Goal: Communication & Community: Answer question/provide support

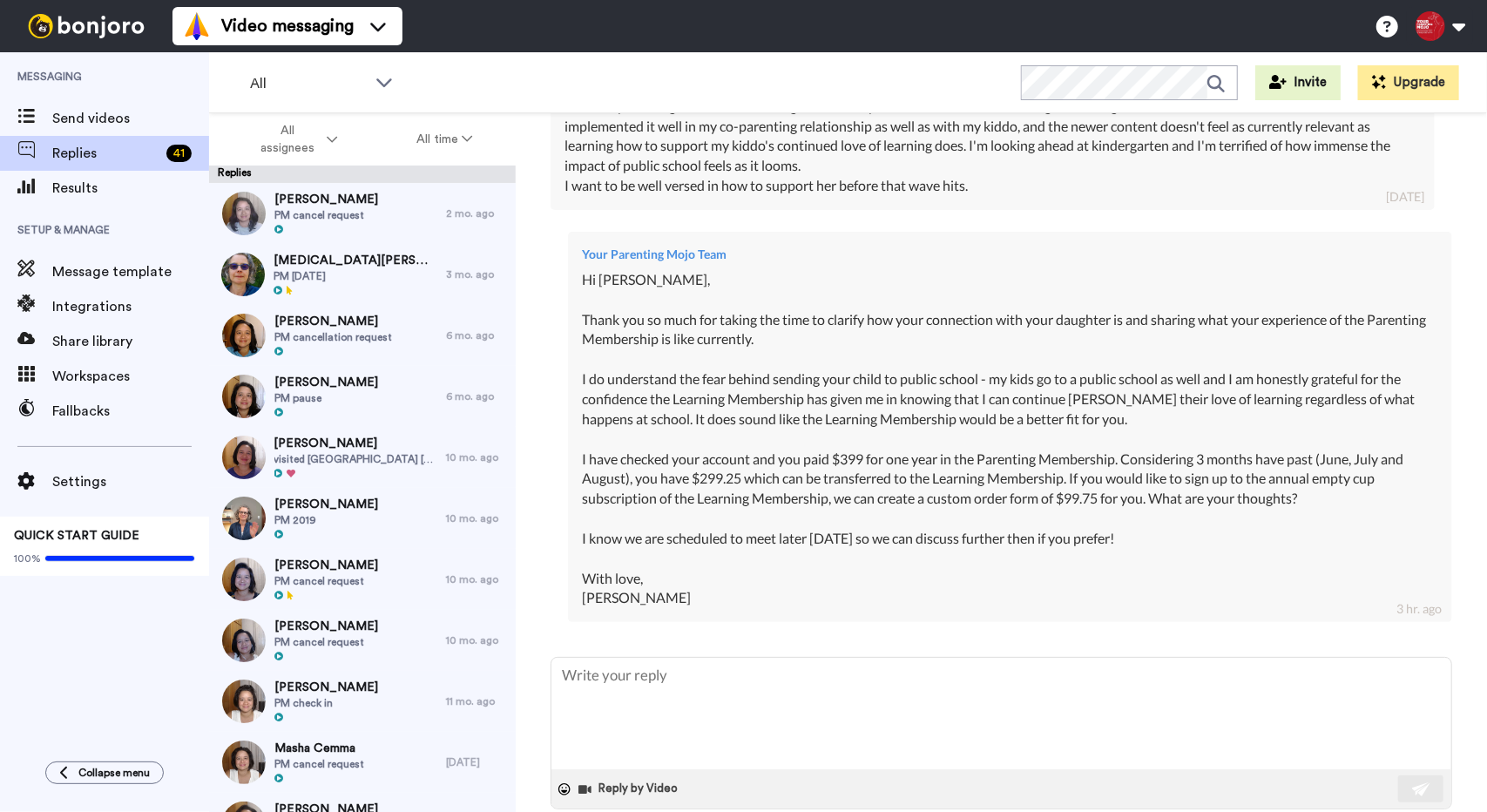
scroll to position [842, 0]
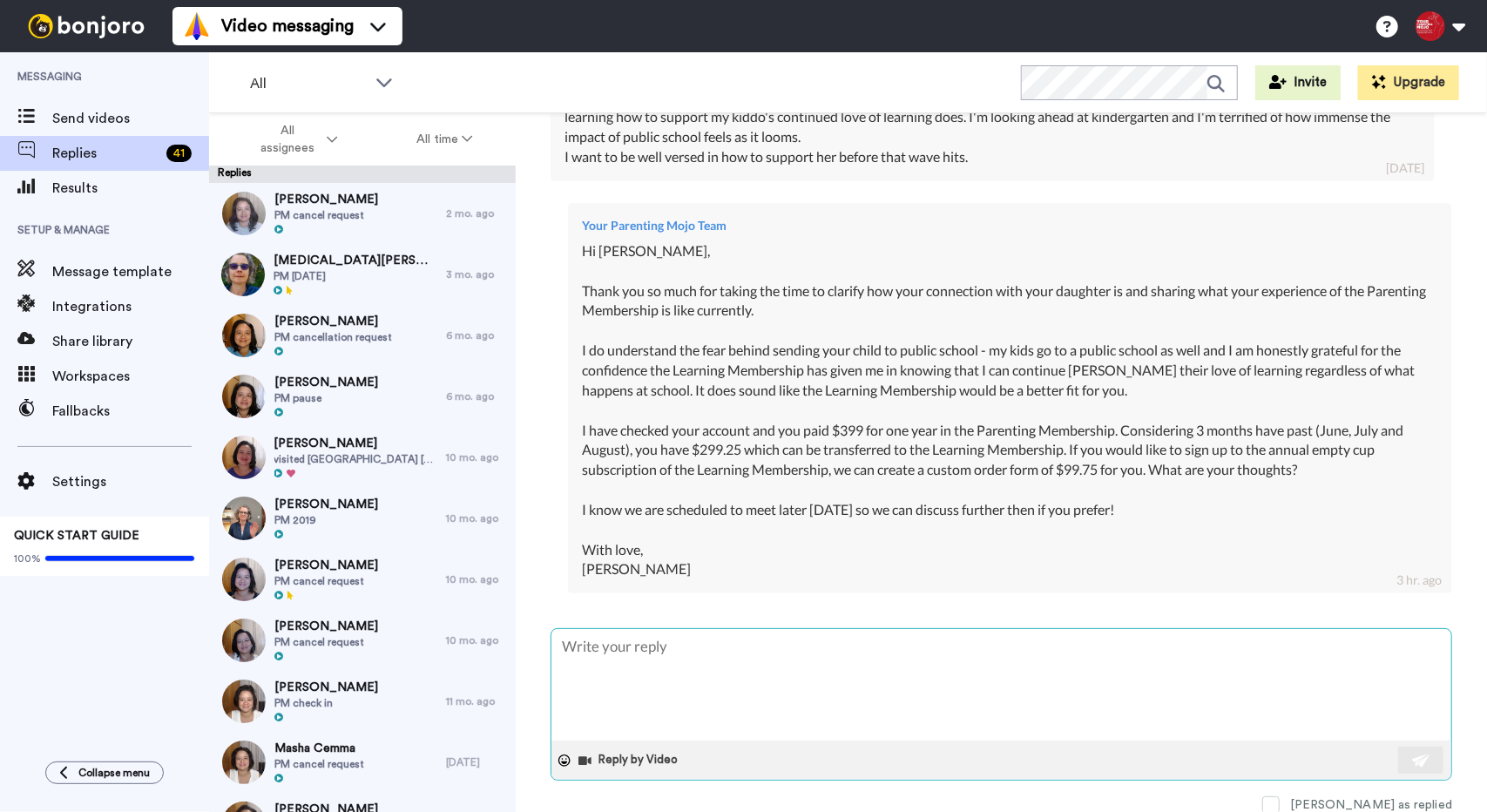
click at [900, 648] on textarea at bounding box center [1001, 684] width 900 height 111
type textarea "x"
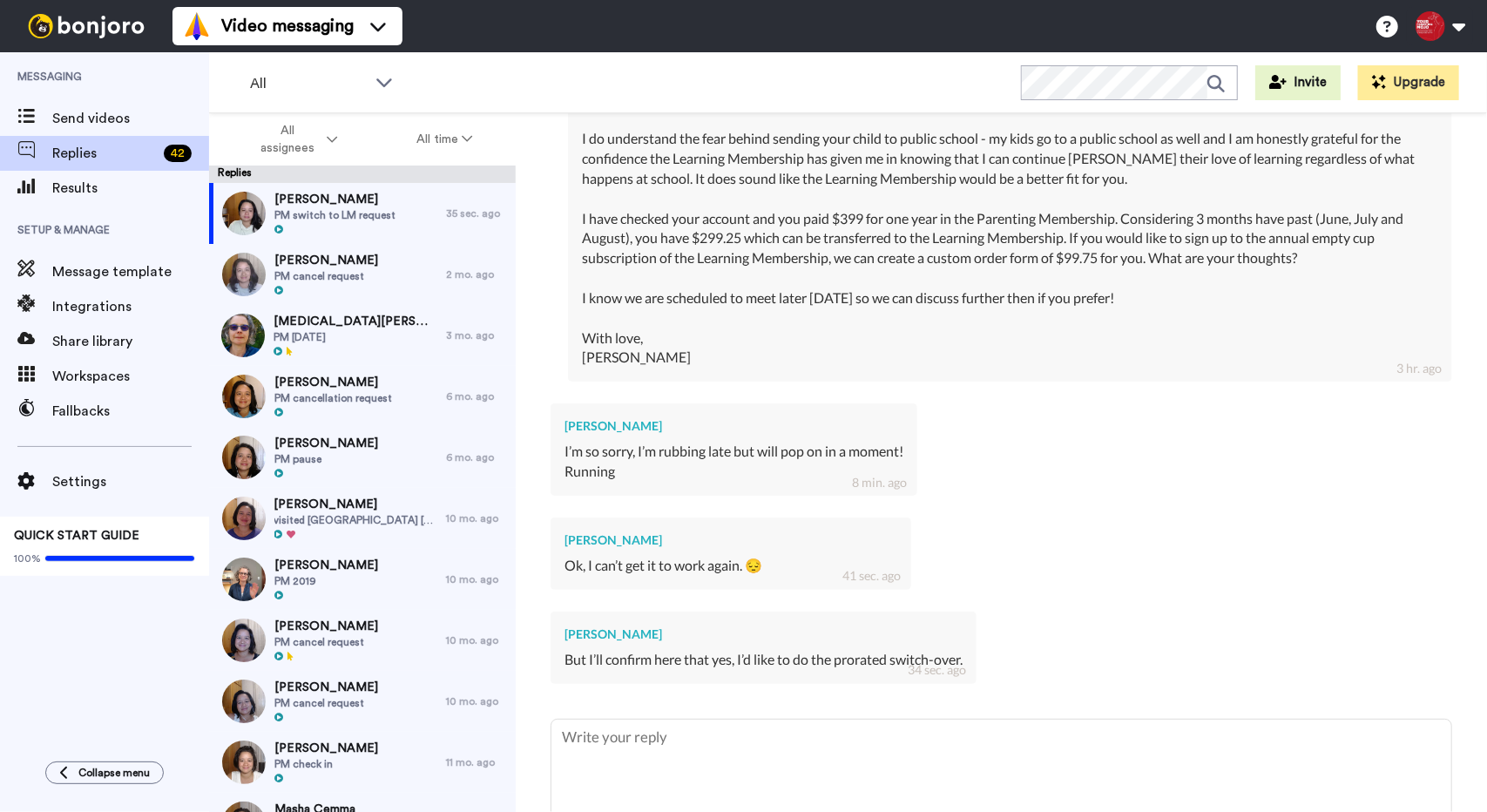
scroll to position [1117, 0]
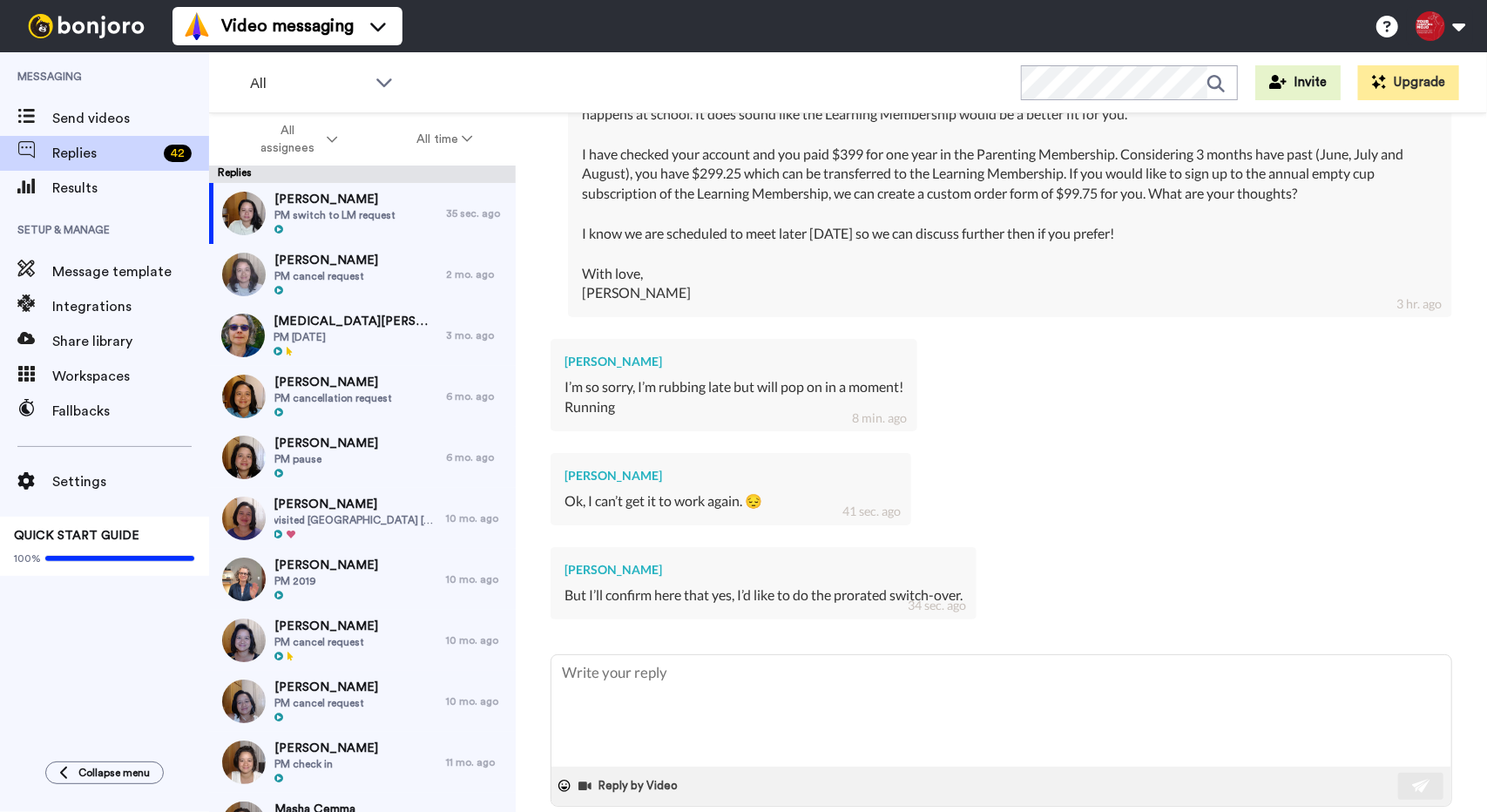
type textarea "H"
type textarea "x"
type textarea "Hi"
type textarea "x"
type textarea "Hi"
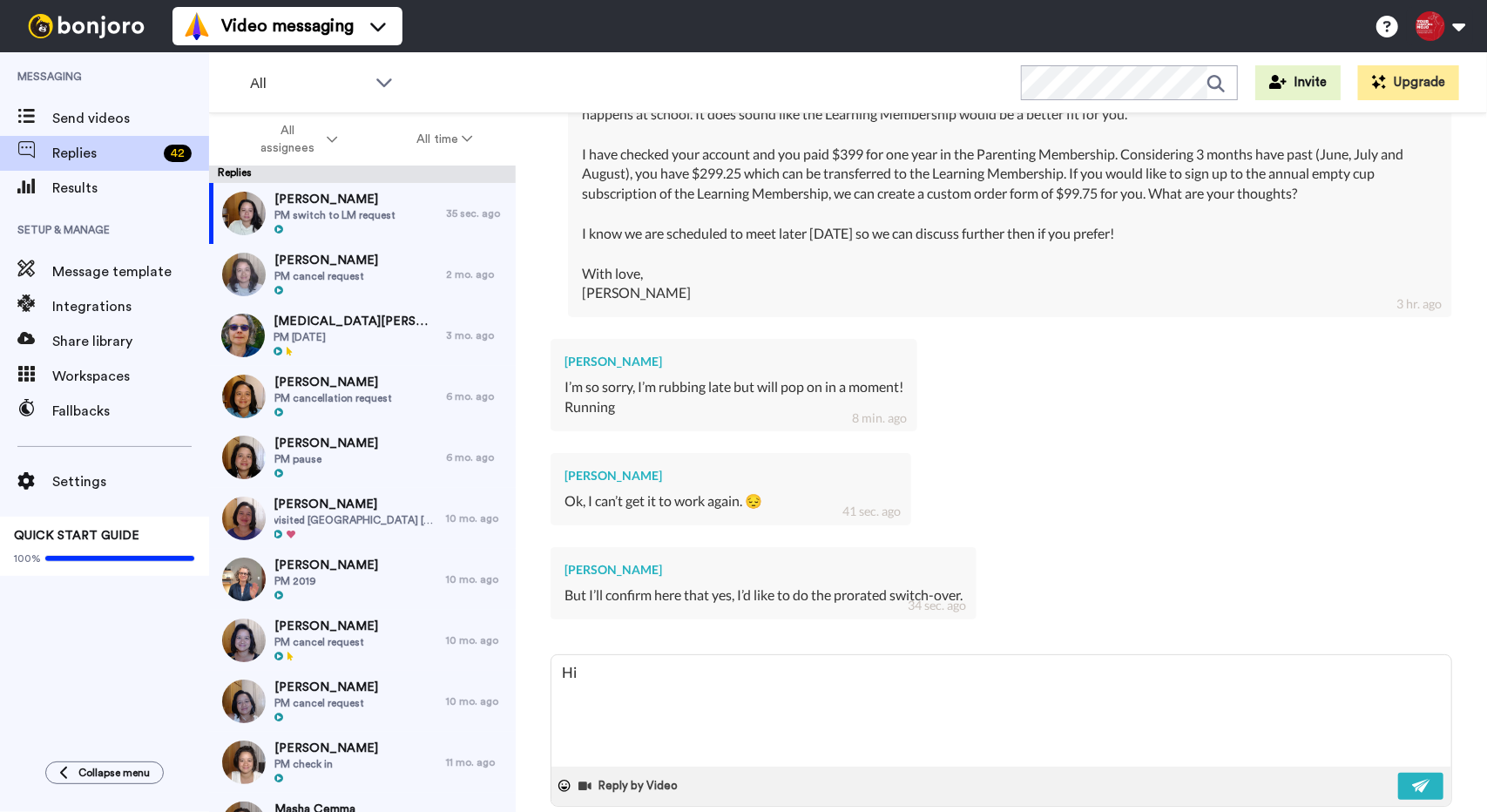
type textarea "x"
type textarea "Hi L"
type textarea "x"
type textarea "Hi La"
type textarea "x"
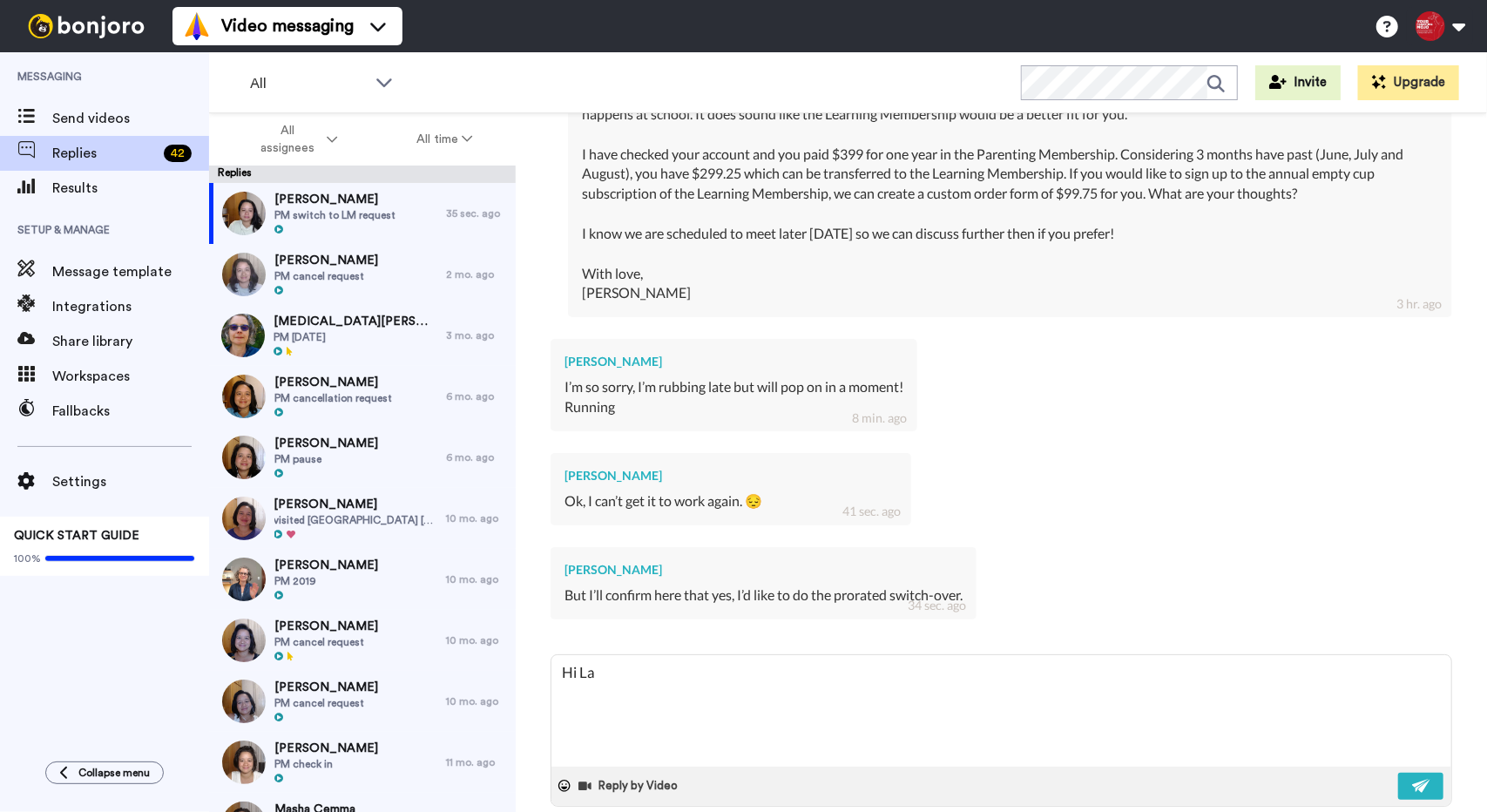
type textarea "Hi [PERSON_NAME]"
type textarea "x"
type textarea "Hi Layl"
type textarea "x"
type textarea "Hi [PERSON_NAME]"
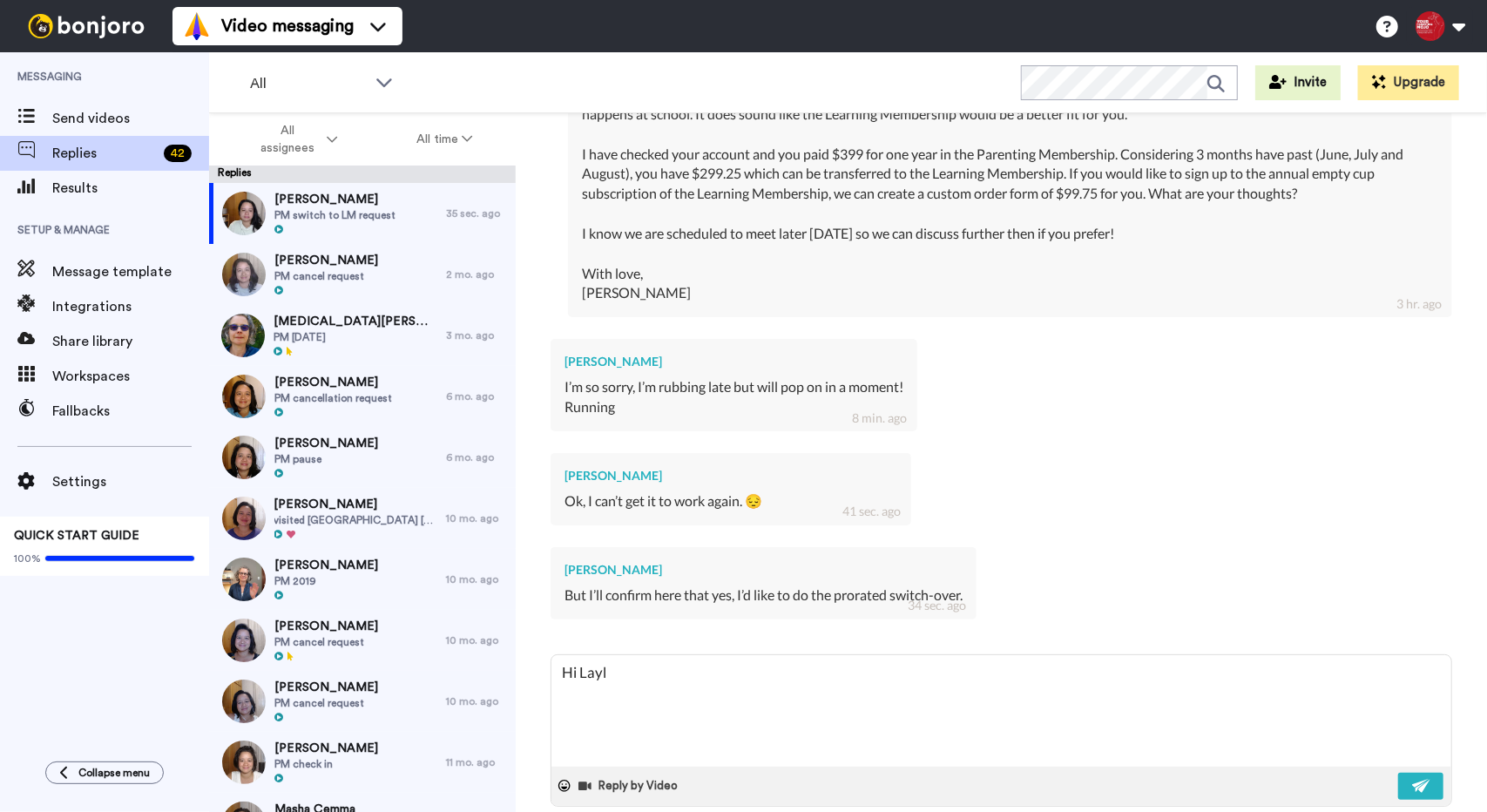
type textarea "x"
type textarea "Hi [PERSON_NAME],"
type textarea "x"
type textarea "Hi [PERSON_NAME],"
type textarea "x"
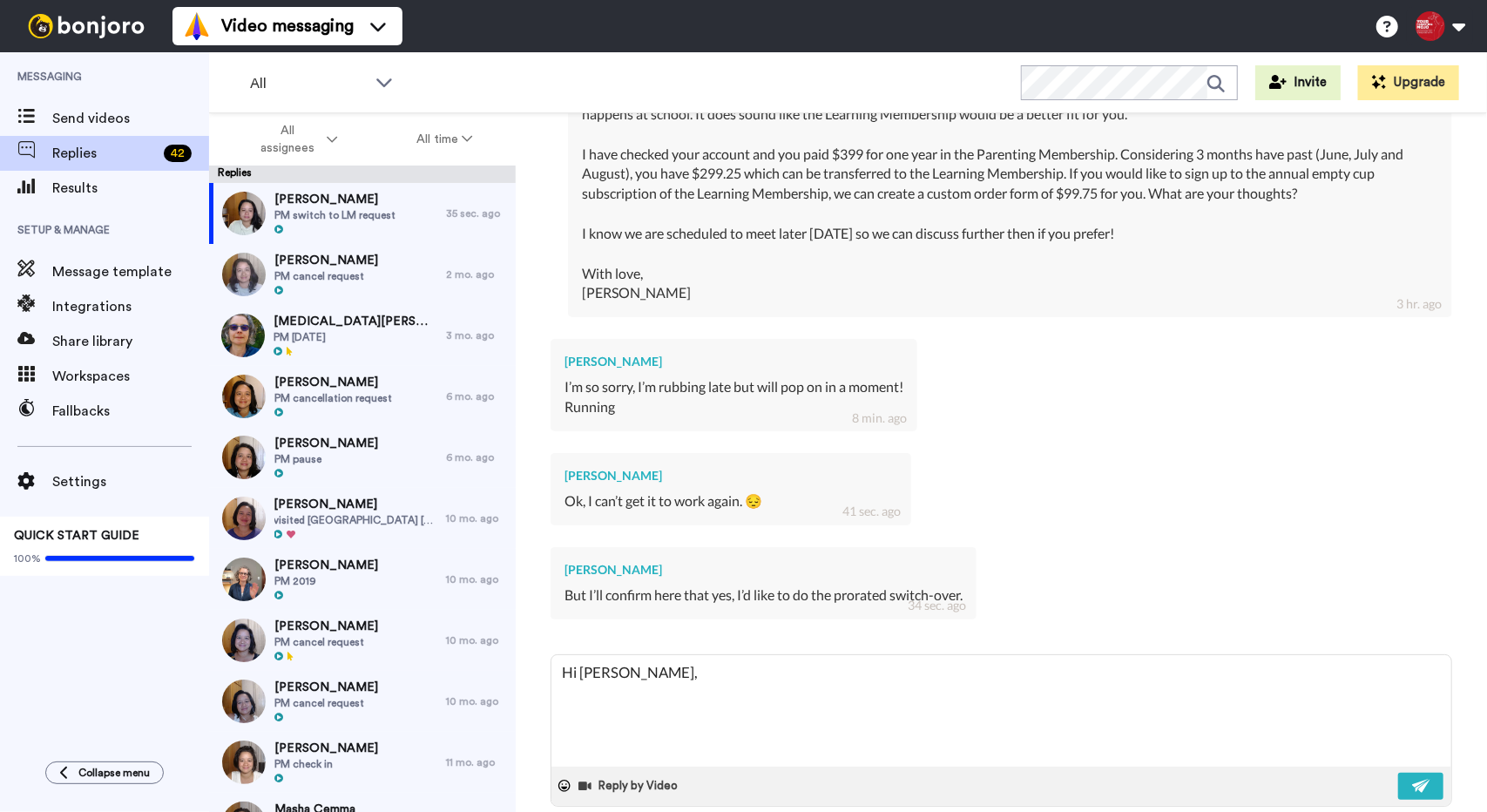
type textarea "Hi [PERSON_NAME],"
type textarea "x"
type textarea "Hi [PERSON_NAME], G"
type textarea "x"
type textarea "Hi [PERSON_NAME], Go"
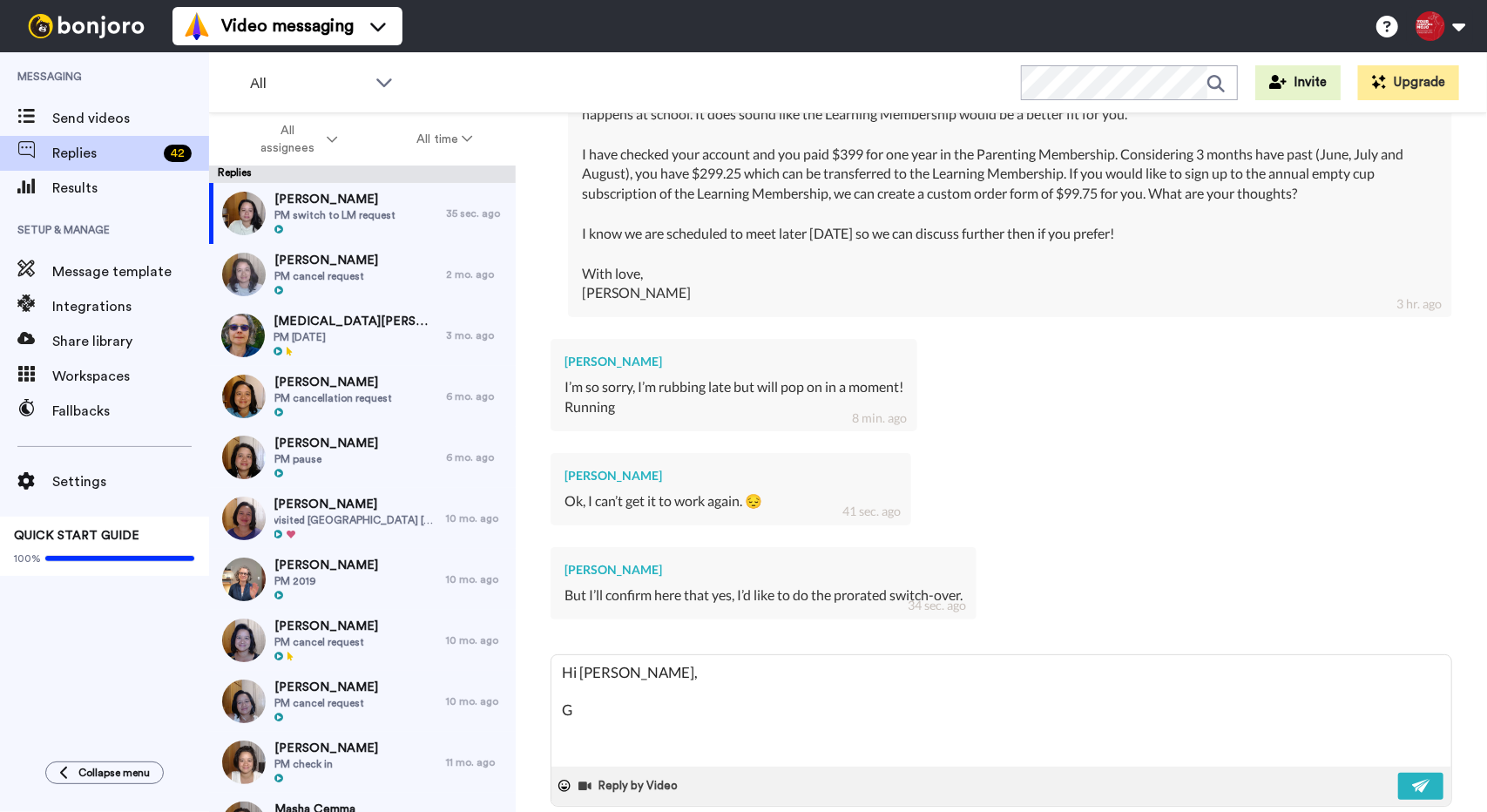
type textarea "x"
type textarea "Hi [PERSON_NAME], Got"
type textarea "x"
type textarea "Hi [PERSON_NAME], Got"
type textarea "x"
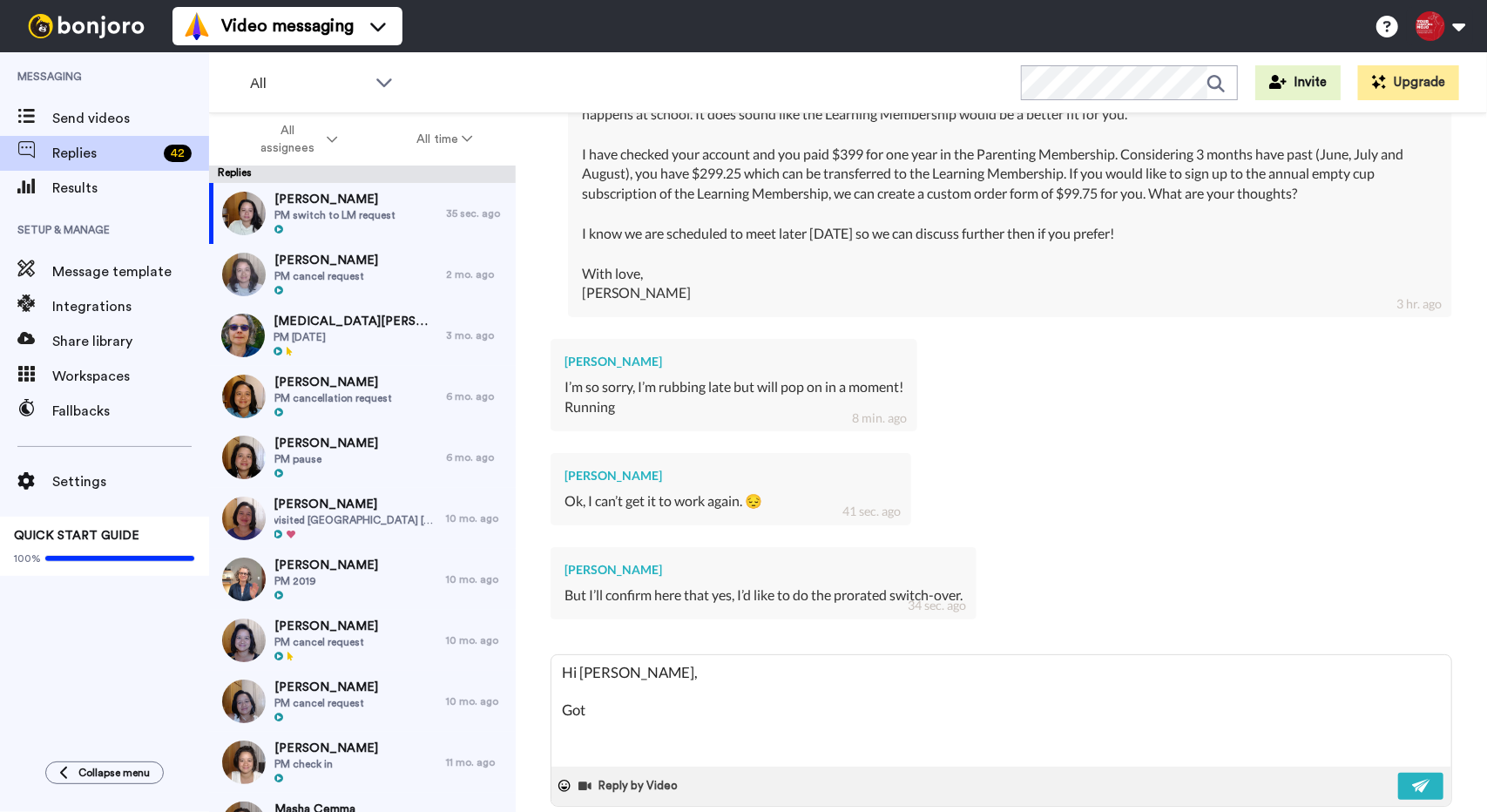
type textarea "Hi [PERSON_NAME], Got i"
type textarea "x"
type textarea "Hi [PERSON_NAME], Got it"
type textarea "x"
type textarea "Hi [PERSON_NAME], Got it!"
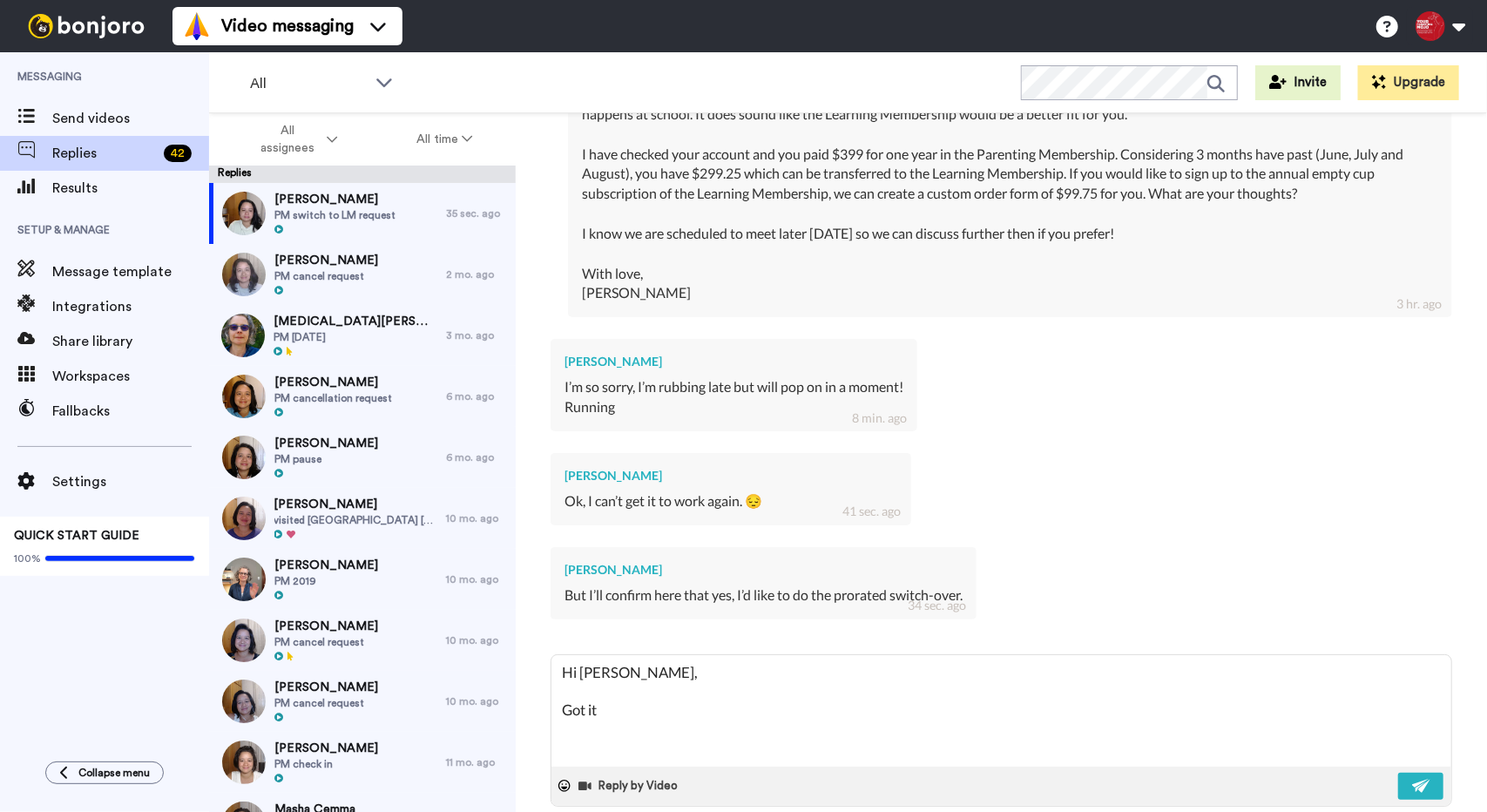
type textarea "x"
type textarea "Hi [PERSON_NAME], Got it!"
type textarea "x"
type textarea "Hi [PERSON_NAME], Got it! I"
type textarea "x"
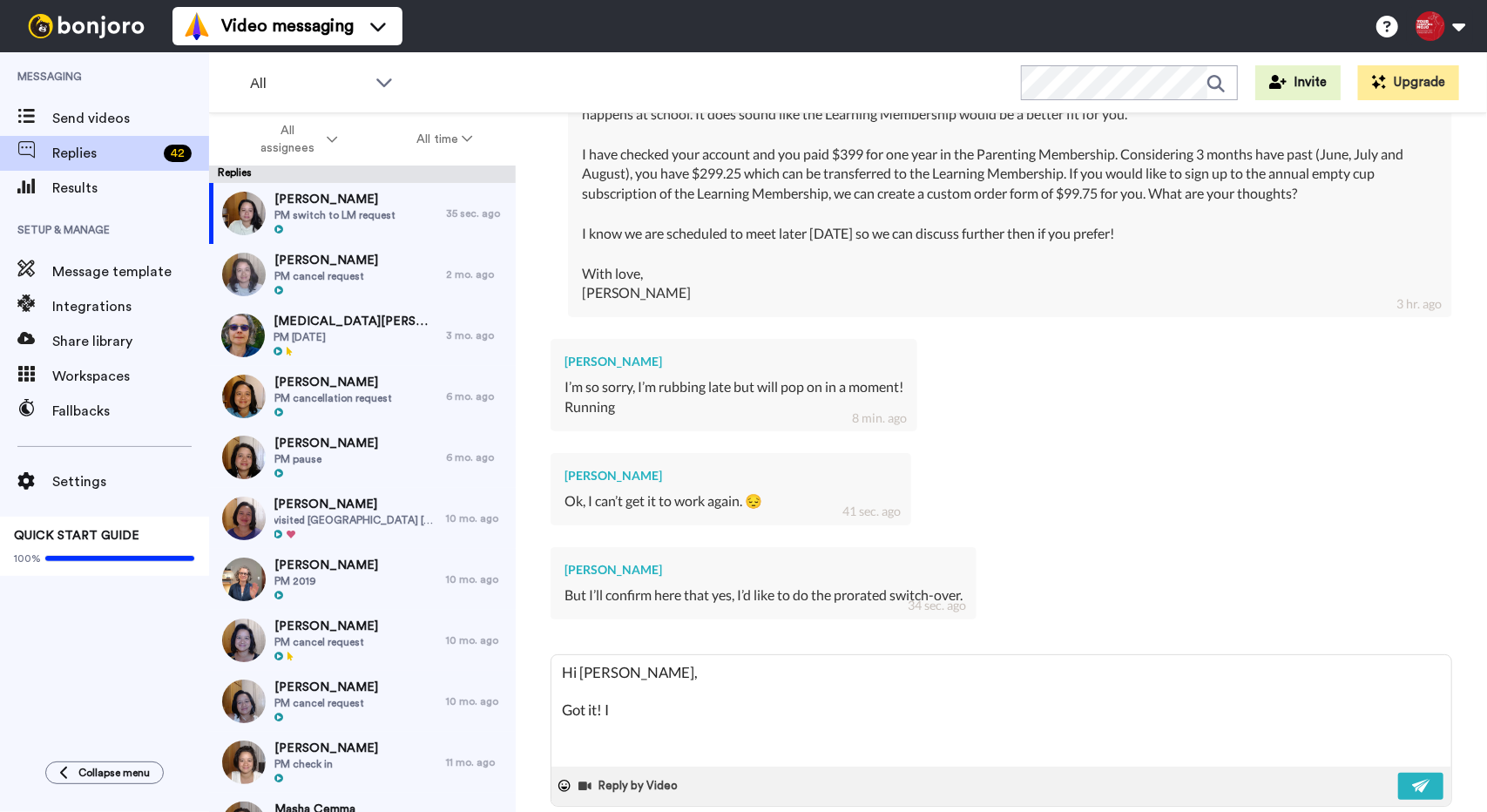
type textarea "Hi [PERSON_NAME], Got it! I"
type textarea "x"
type textarea "Hi [PERSON_NAME], Got it! I a"
type textarea "x"
type textarea "Hi [PERSON_NAME], Got it! I al"
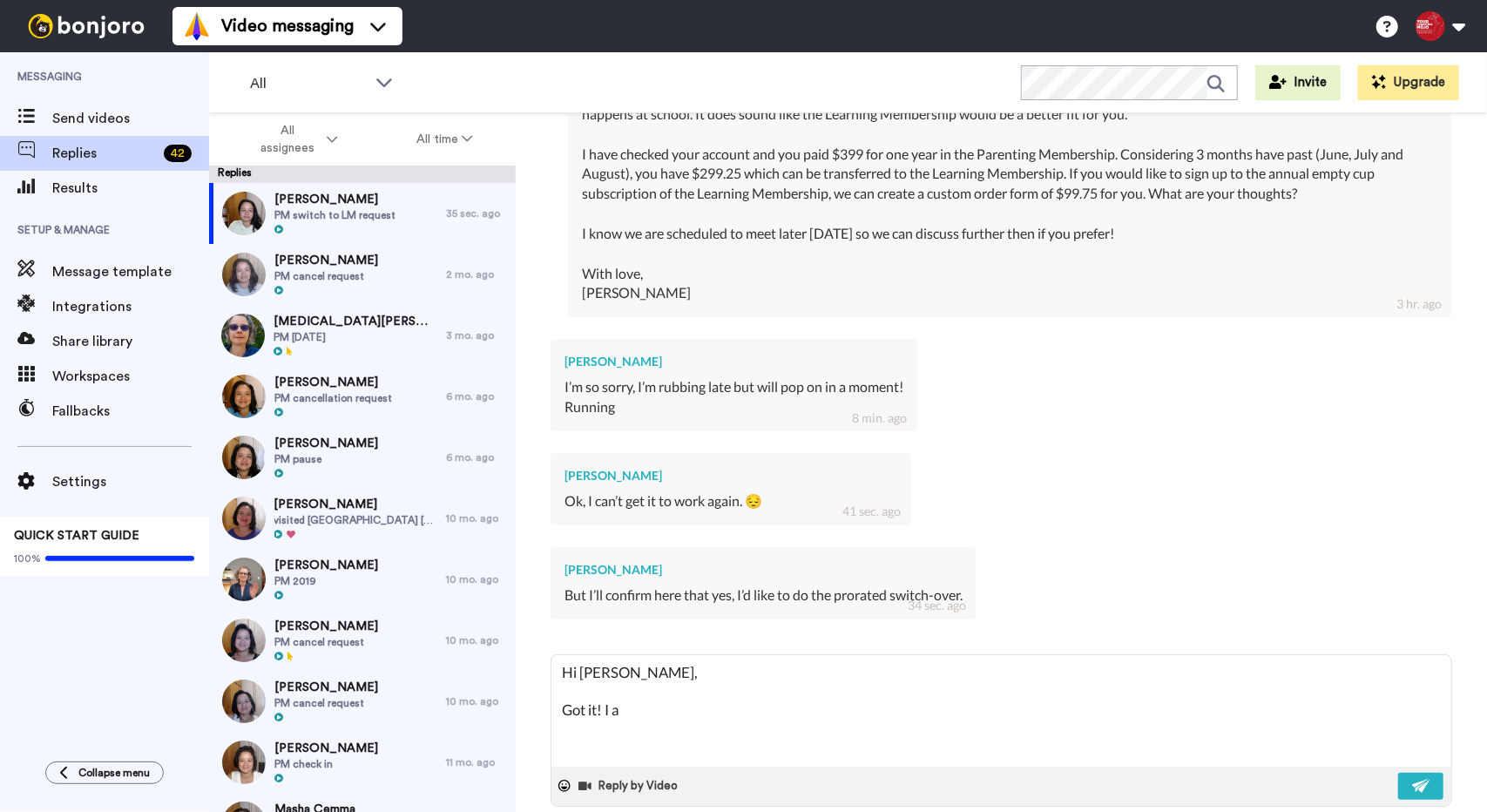
type textarea "x"
type textarea "Hi [PERSON_NAME], Got it! I als"
type textarea "x"
type textarea "Hi [PERSON_NAME], Got it! I also"
type textarea "x"
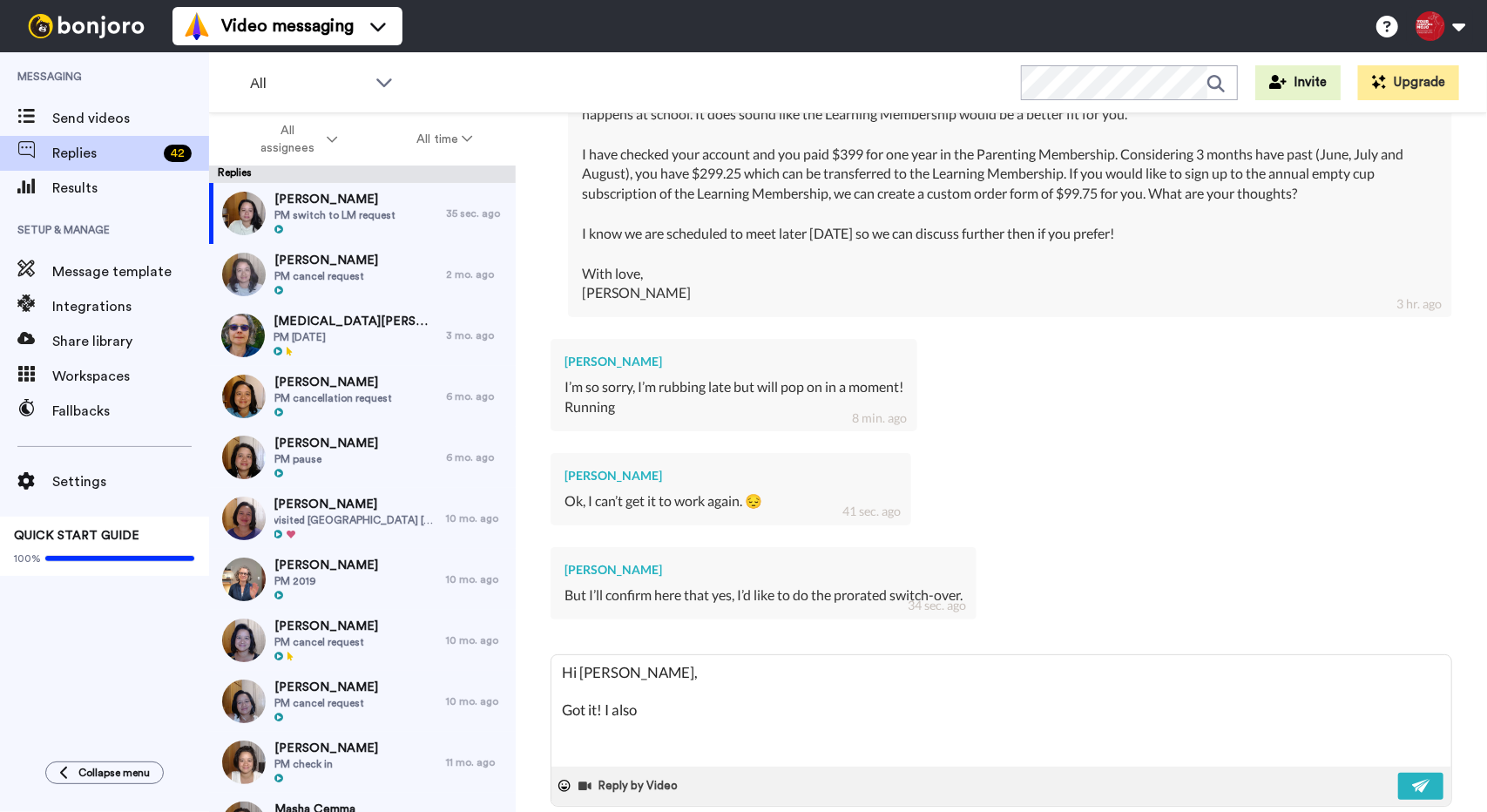
type textarea "Hi [PERSON_NAME], Got it! I also"
type textarea "x"
type textarea "Hi [PERSON_NAME], Got it! I also w"
type textarea "x"
type textarea "Hi [PERSON_NAME], Got it! I also wa"
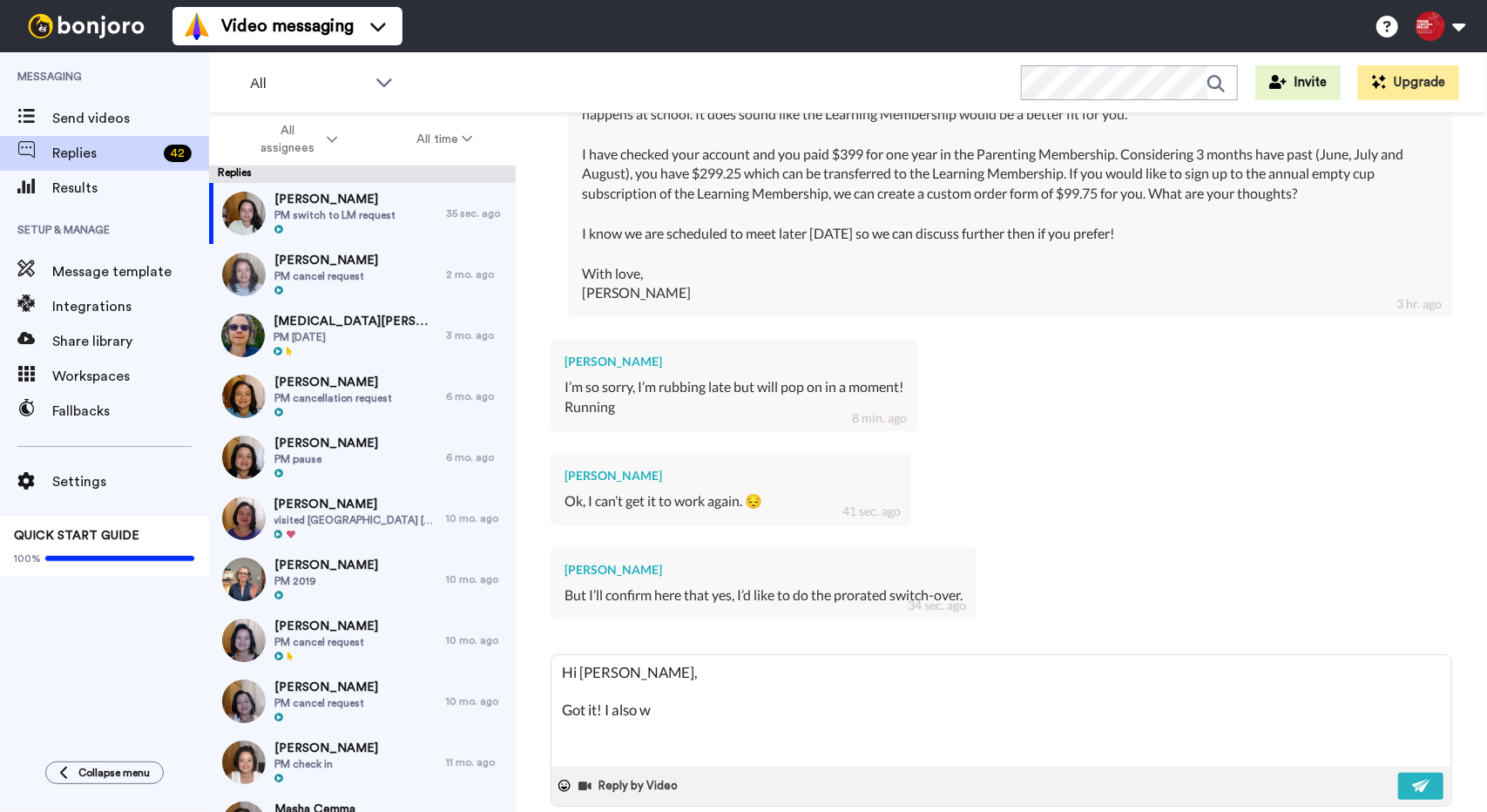
type textarea "x"
type textarea "Hi [PERSON_NAME], Got it! I also wan"
type textarea "x"
type textarea "Hi [PERSON_NAME], Got it! I also want"
type textarea "x"
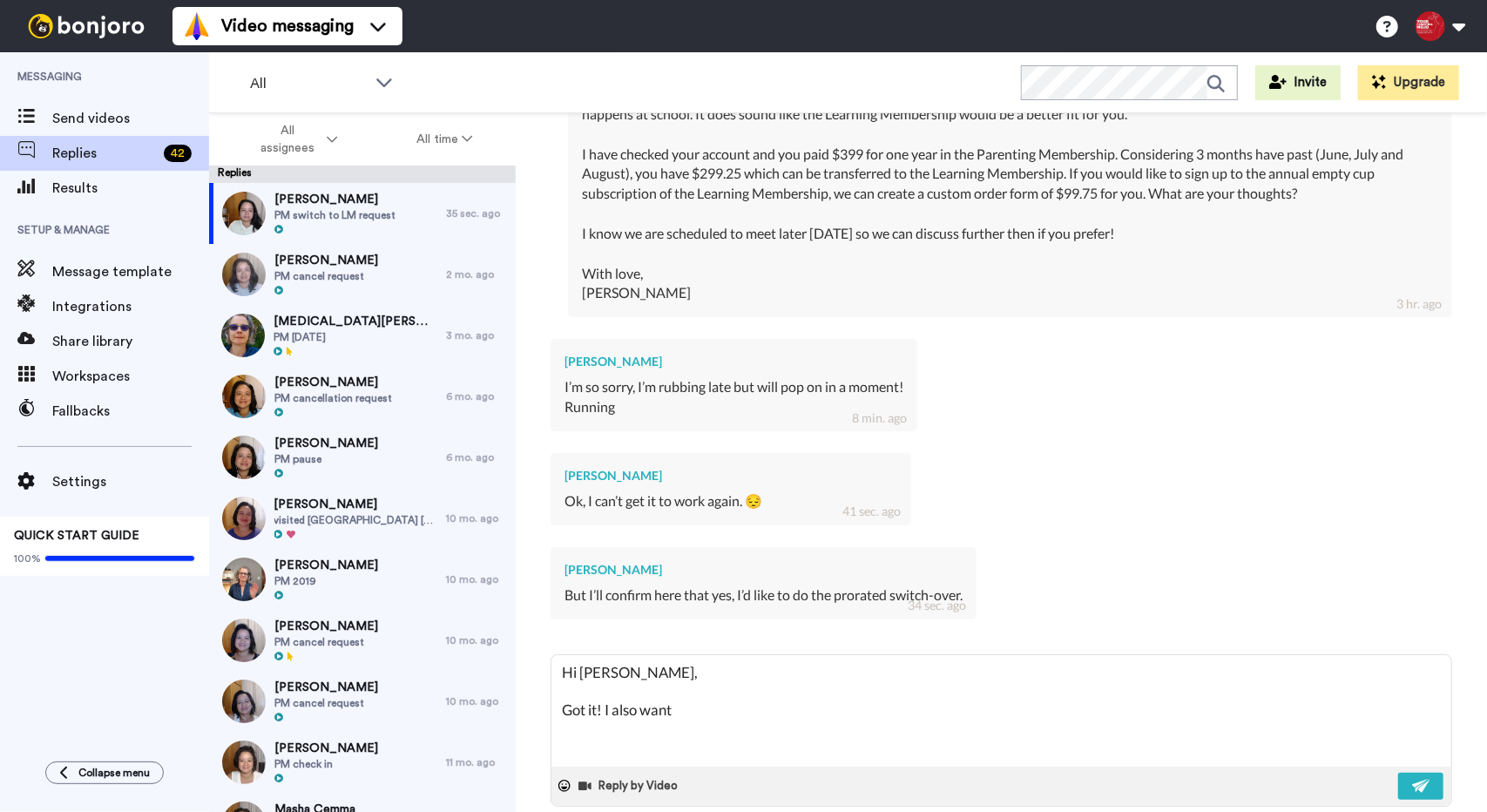
type textarea "Hi [PERSON_NAME], Got it! I also wante"
type textarea "x"
type textarea "Hi [PERSON_NAME], Got it! I also wanted"
type textarea "x"
type textarea "Hi [PERSON_NAME], Got it! I also wanted"
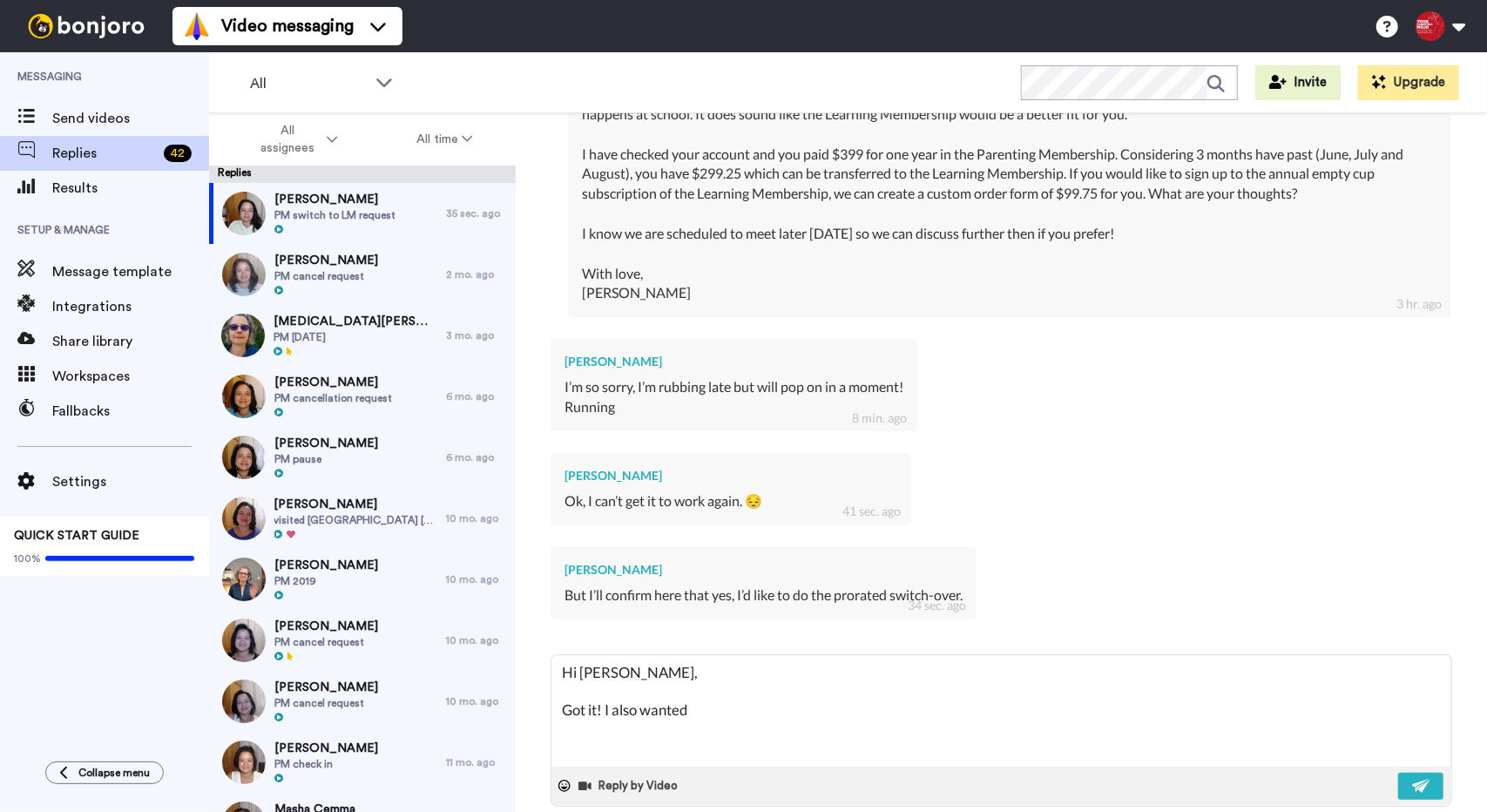
type textarea "x"
type textarea "Hi [PERSON_NAME], Got it! I also wanted t"
type textarea "x"
type textarea "Hi [PERSON_NAME], Got it! I also wanted to"
type textarea "x"
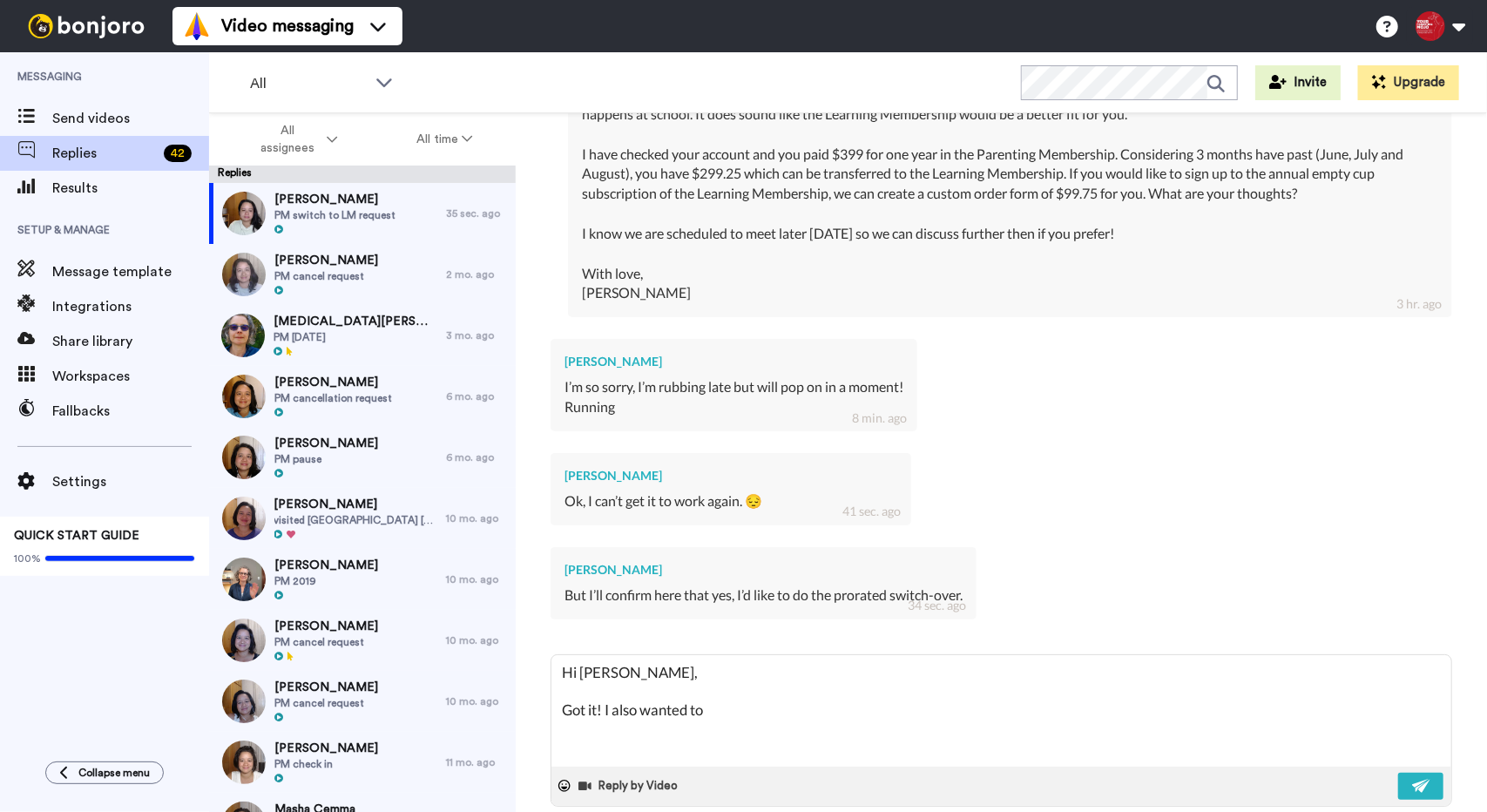
type textarea "Hi [PERSON_NAME], Got it! I also wanted to"
type textarea "x"
type textarea "Hi [PERSON_NAME], Got it! I also wanted to c"
type textarea "x"
type textarea "Hi [PERSON_NAME], Got it! I also wanted to ch"
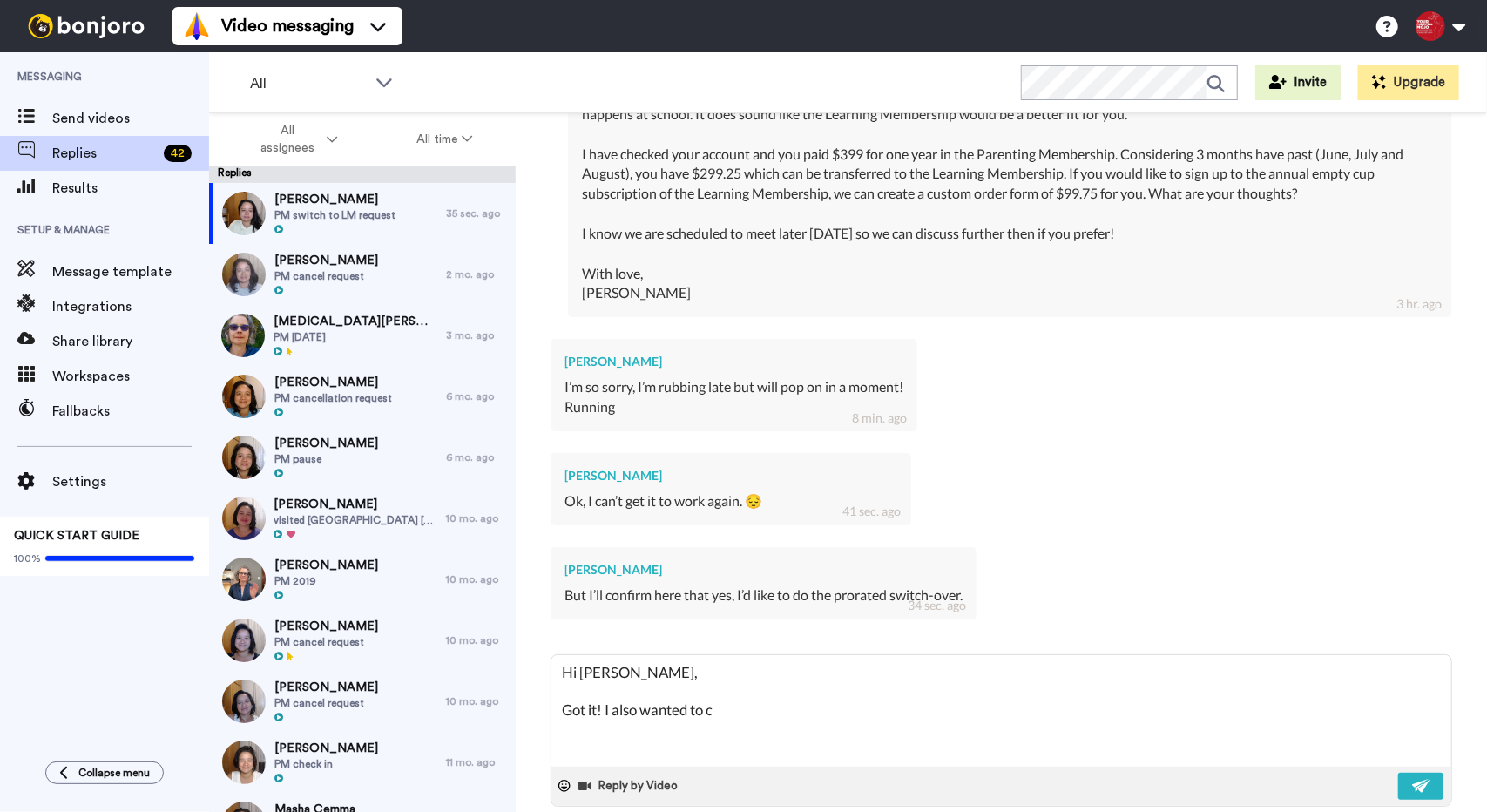
type textarea "x"
type textarea "Hi [PERSON_NAME], Got it! I also wanted to che"
type textarea "x"
type textarea "Hi [PERSON_NAME], Got it! I also wanted to chec"
type textarea "x"
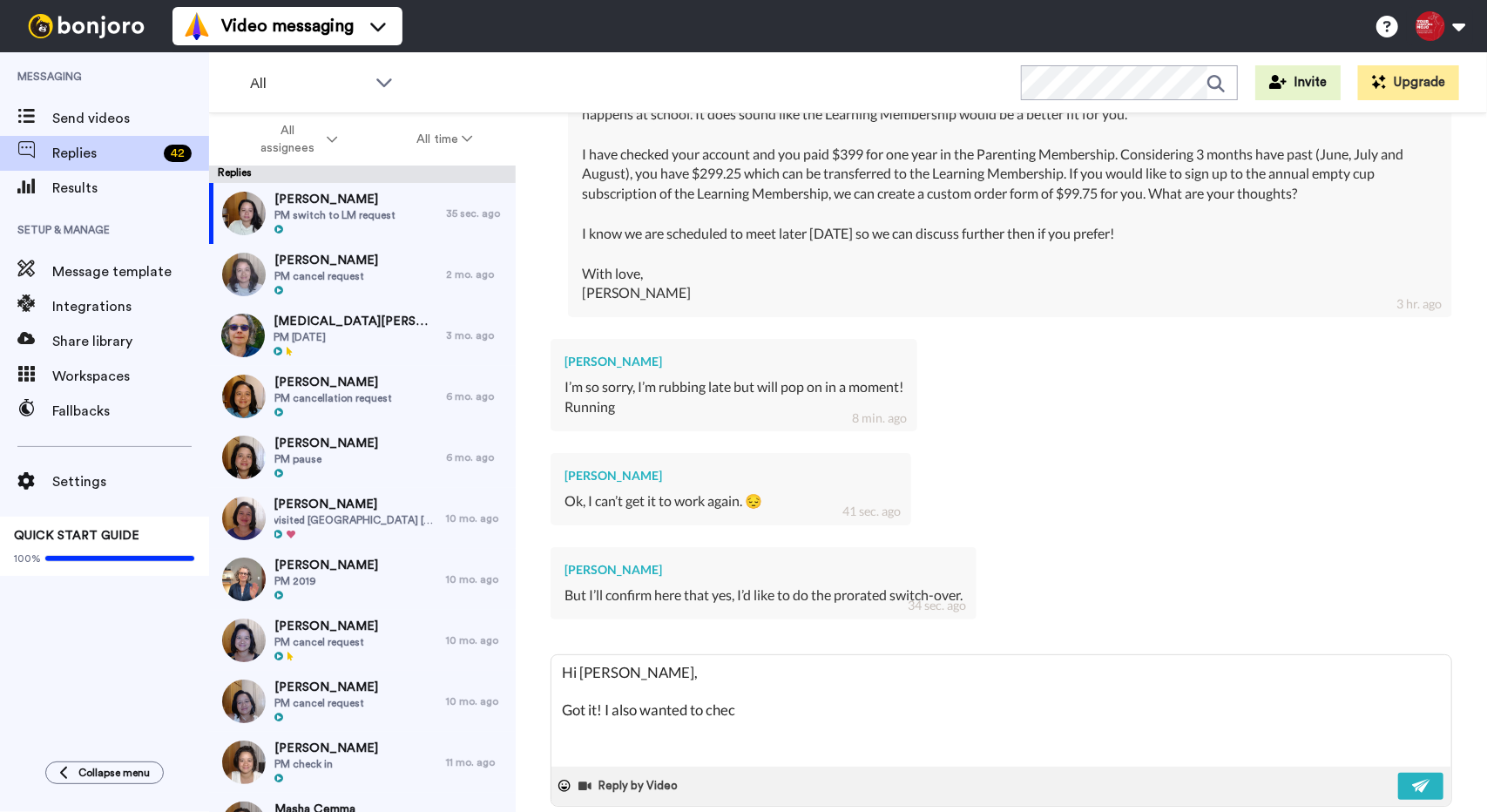
type textarea "Hi [PERSON_NAME], Got it! I also wanted to check"
type textarea "x"
type textarea "Hi [PERSON_NAME], Got it! I also wanted to check"
type textarea "x"
type textarea "Hi [PERSON_NAME], Got it! I also wanted to check i"
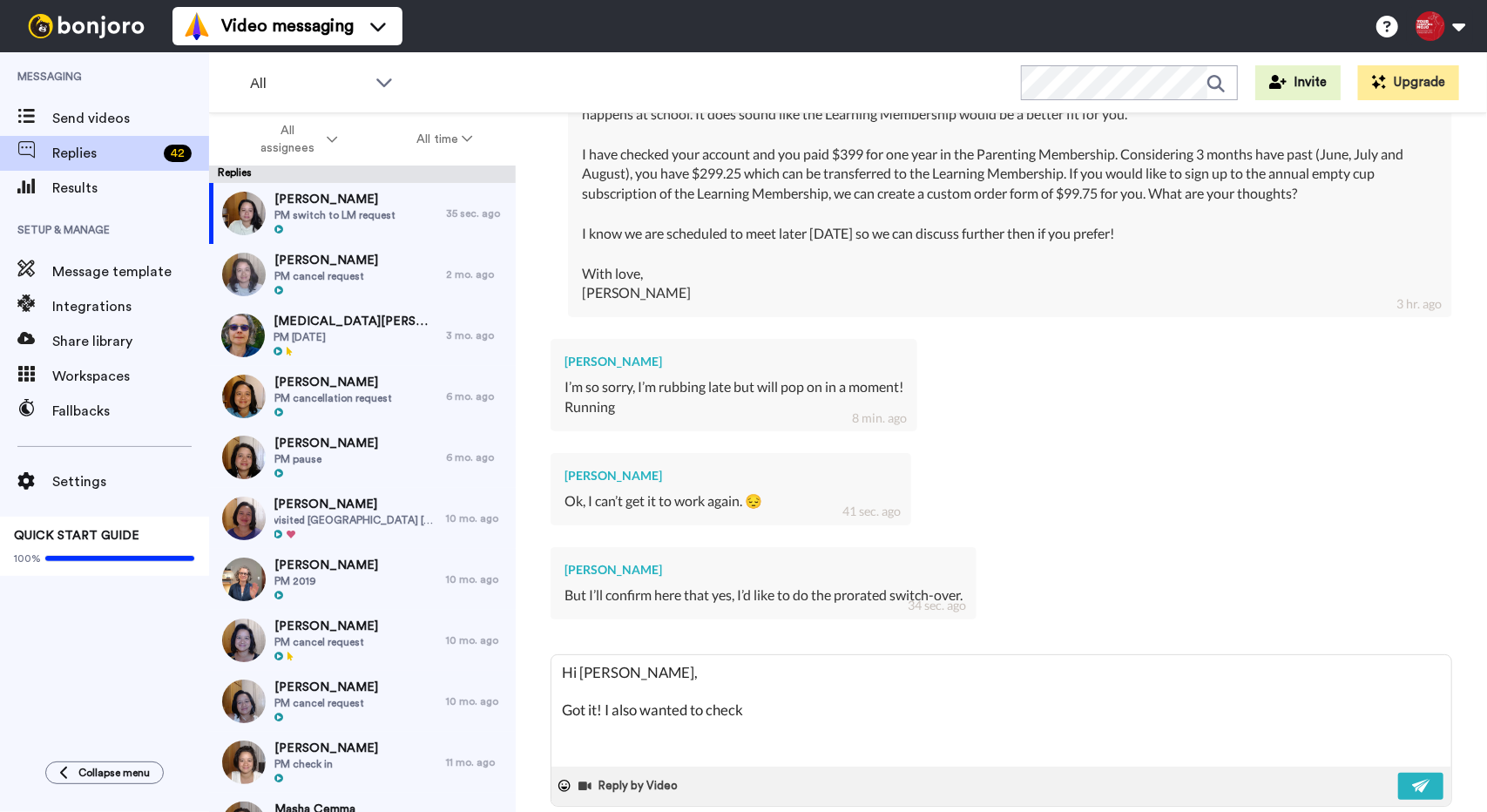
type textarea "x"
type textarea "Hi [PERSON_NAME], Got it! I also wanted to check iw"
type textarea "x"
type textarea "Hi [PERSON_NAME], Got it! I also wanted to check iwn"
type textarea "x"
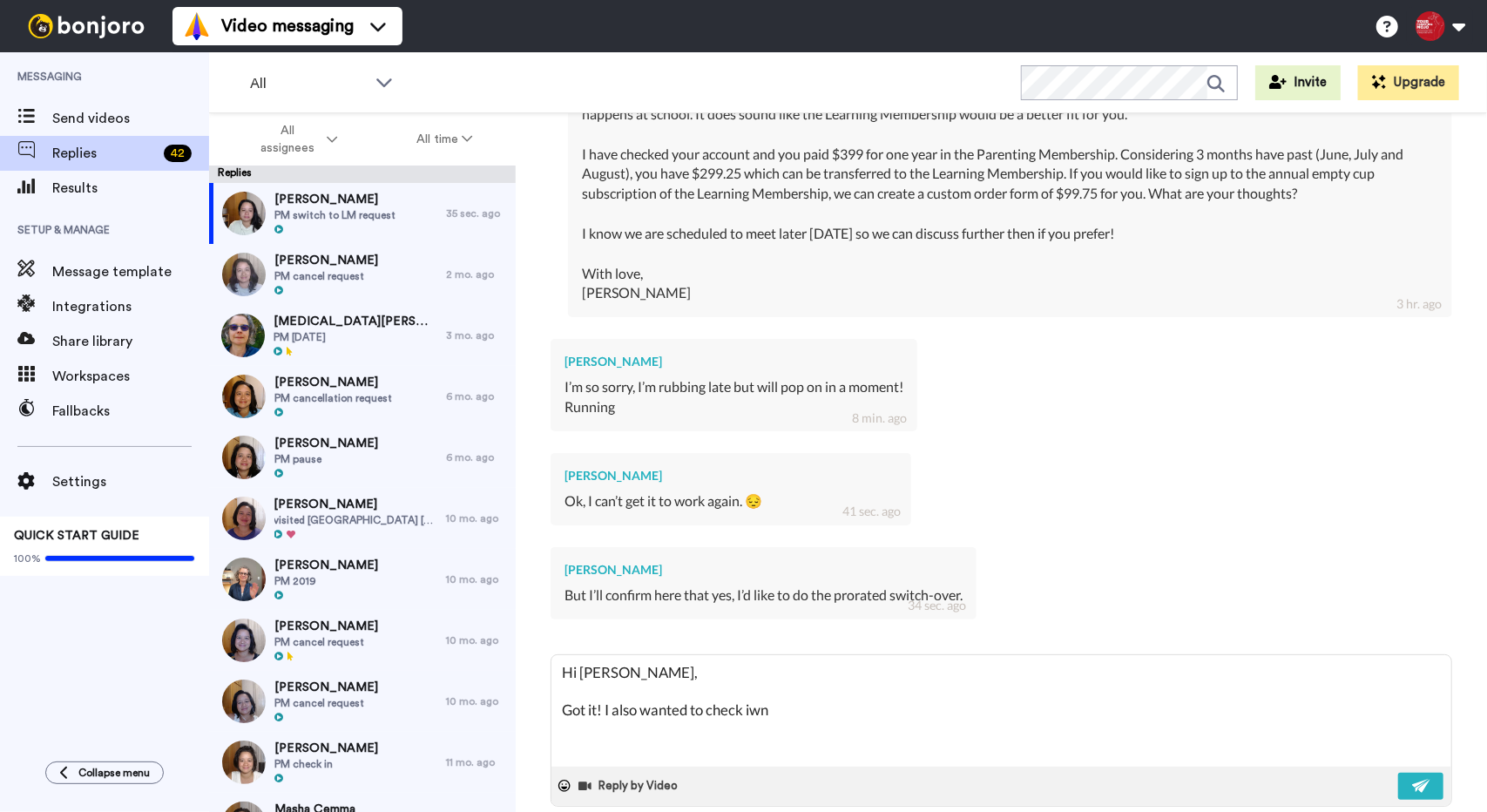
type textarea "Hi [PERSON_NAME], Got it! I also wanted to check iw"
type textarea "x"
type textarea "Hi [PERSON_NAME], Got it! I also wanted to check i"
type textarea "x"
type textarea "Hi [PERSON_NAME], Got it! I also wanted to check in"
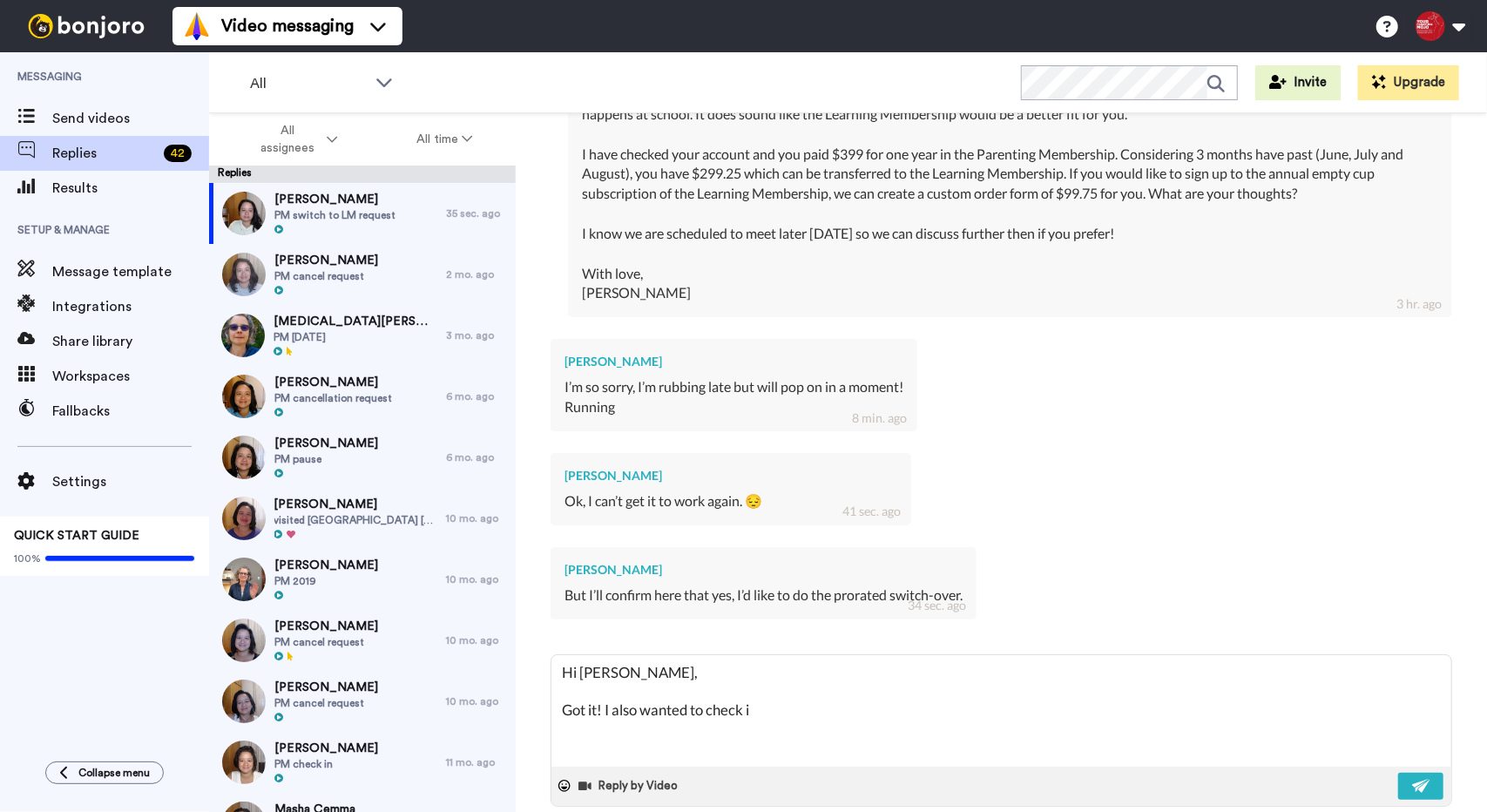
type textarea "x"
type textarea "Hi [PERSON_NAME], Got it! I also wanted to check in"
type textarea "x"
type textarea "Hi [PERSON_NAME], Got it! I also wanted to check in w"
type textarea "x"
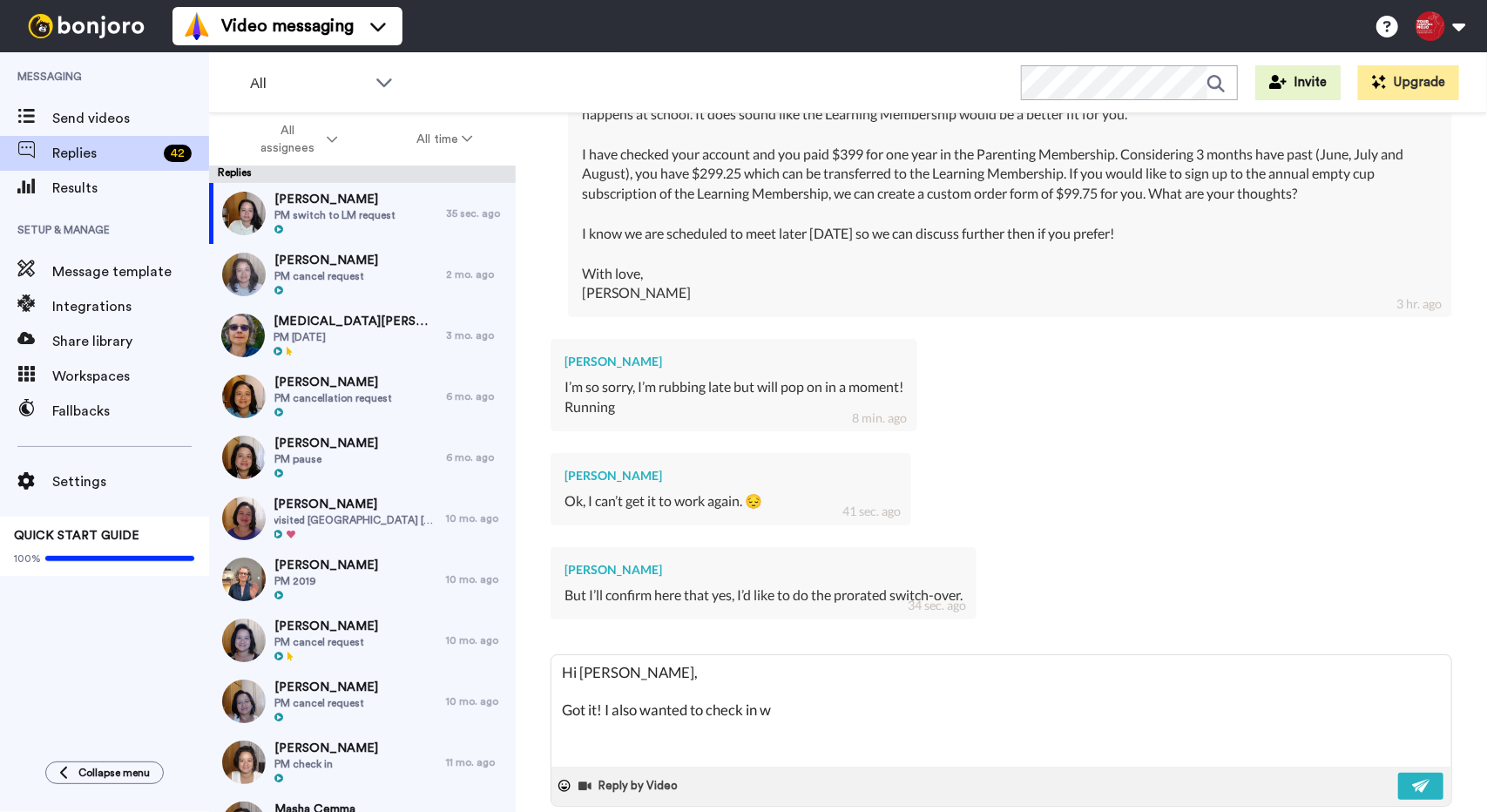
type textarea "Hi [PERSON_NAME], Got it! I also wanted to check in wi"
type textarea "x"
type textarea "Hi [PERSON_NAME], Got it! I also wanted to check in wit"
type textarea "x"
type textarea "Hi [PERSON_NAME], Got it! I also wanted to check in with"
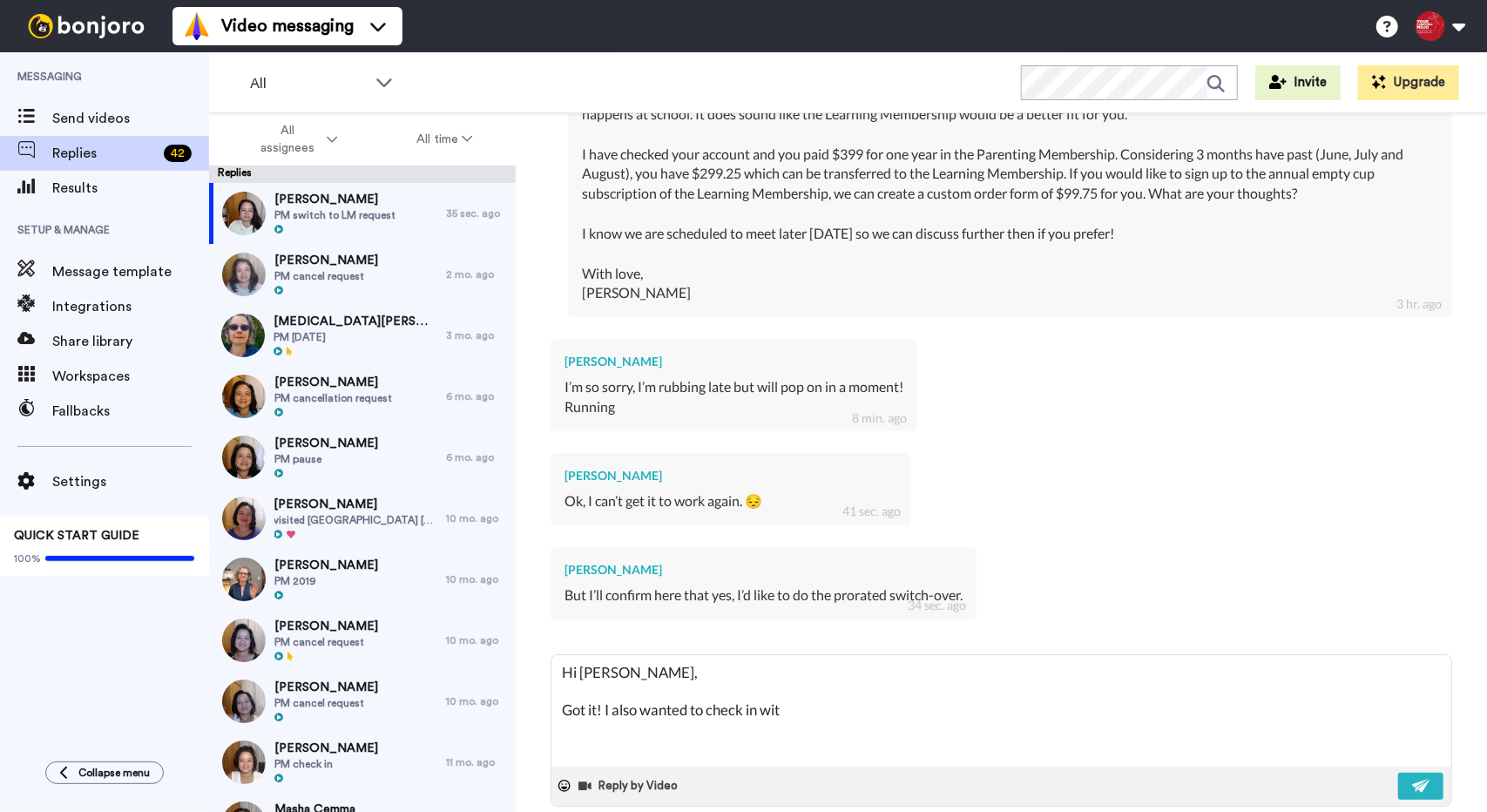
type textarea "x"
type textarea "Hi [PERSON_NAME], Got it! I also wanted to check in with"
type textarea "x"
type textarea "Hi [PERSON_NAME], Got it! I also wanted to check in with y"
type textarea "x"
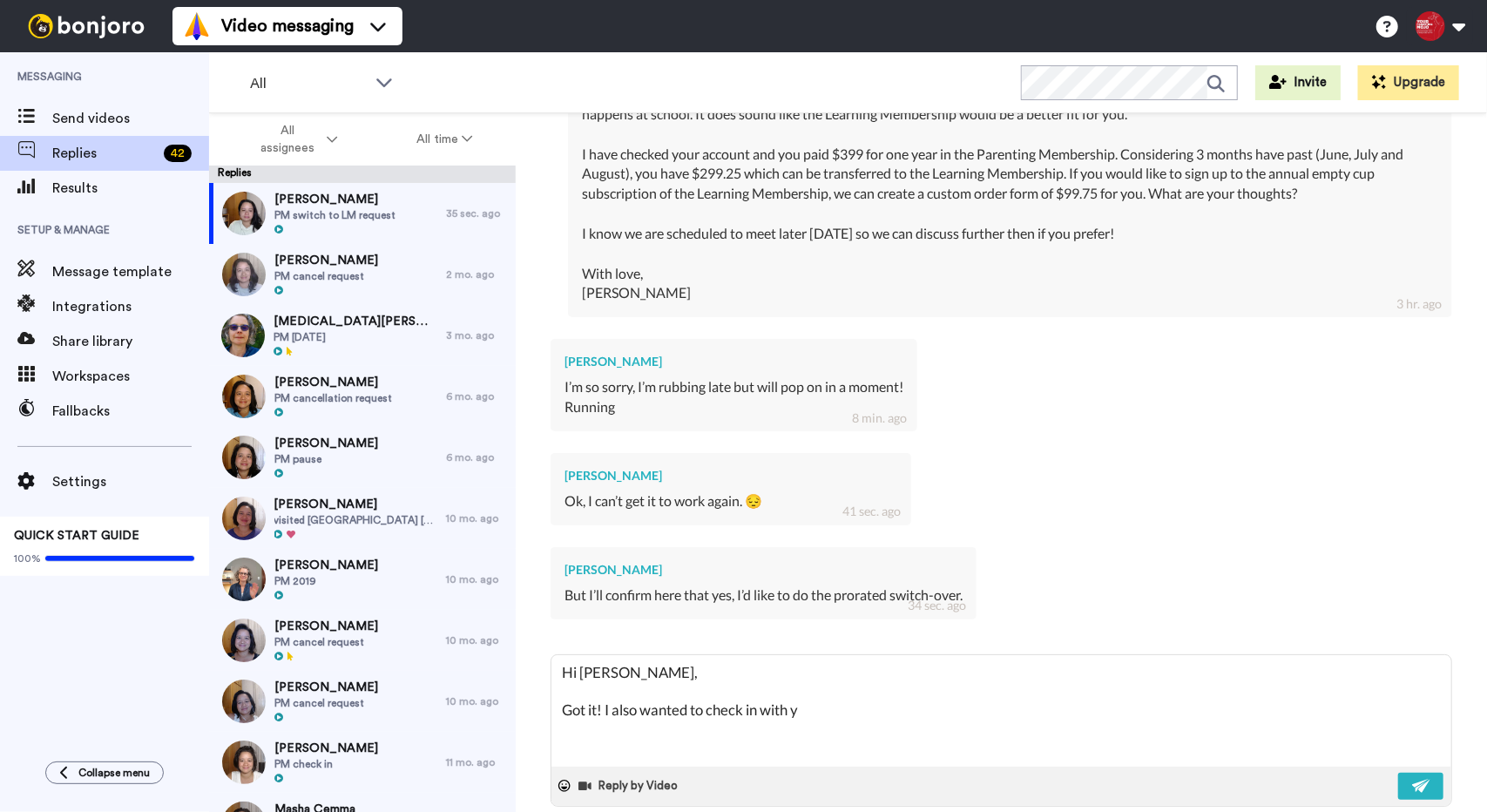
type textarea "Hi [PERSON_NAME], Got it! I also wanted to check in with yo"
type textarea "x"
type textarea "Hi [PERSON_NAME], Got it! I also wanted to check in with you"
type textarea "x"
type textarea "Hi [PERSON_NAME], Got it! I also wanted to check in with you"
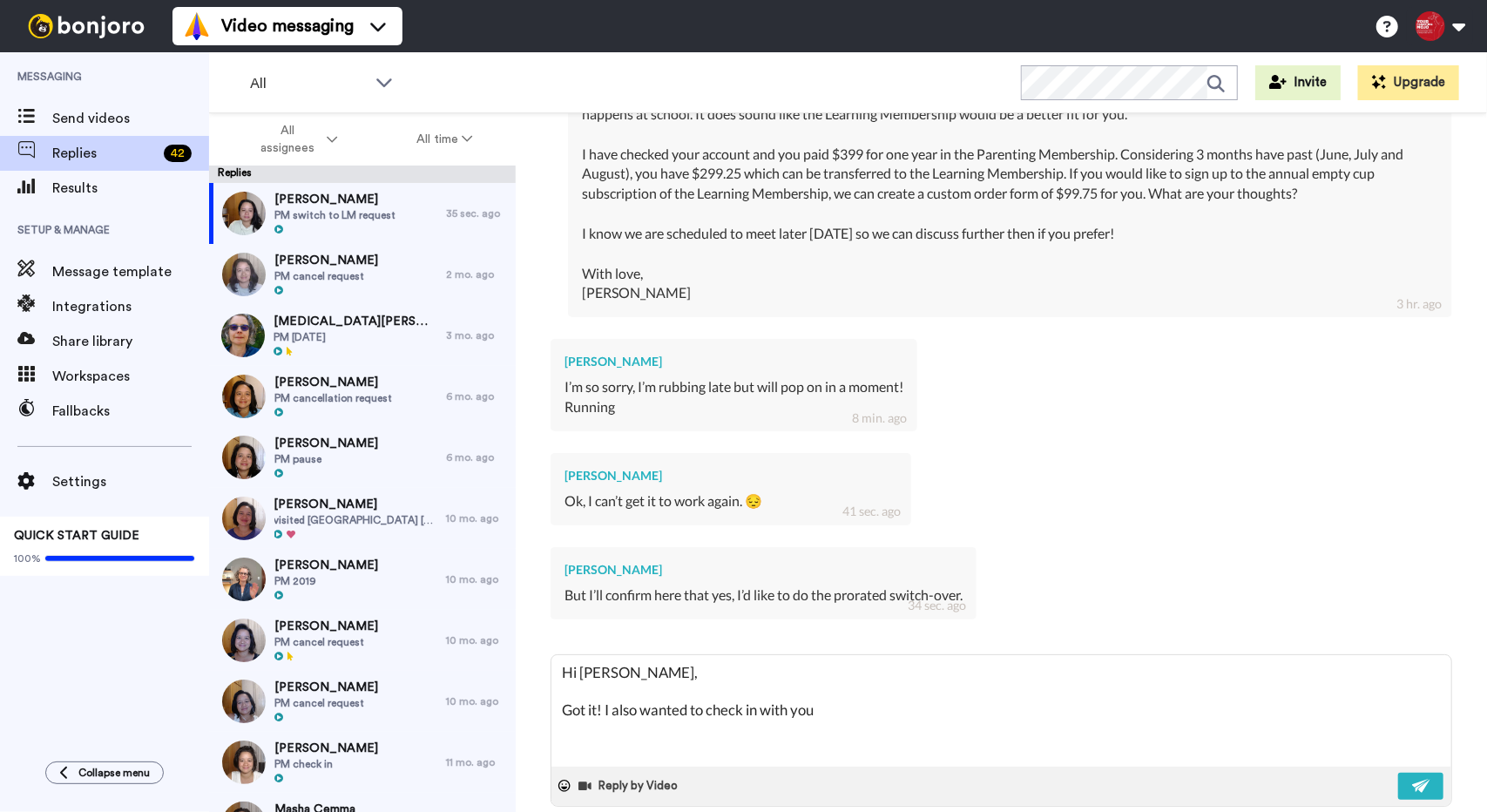
type textarea "x"
type textarea "Hi [PERSON_NAME], Got it! I also wanted to check in with you"
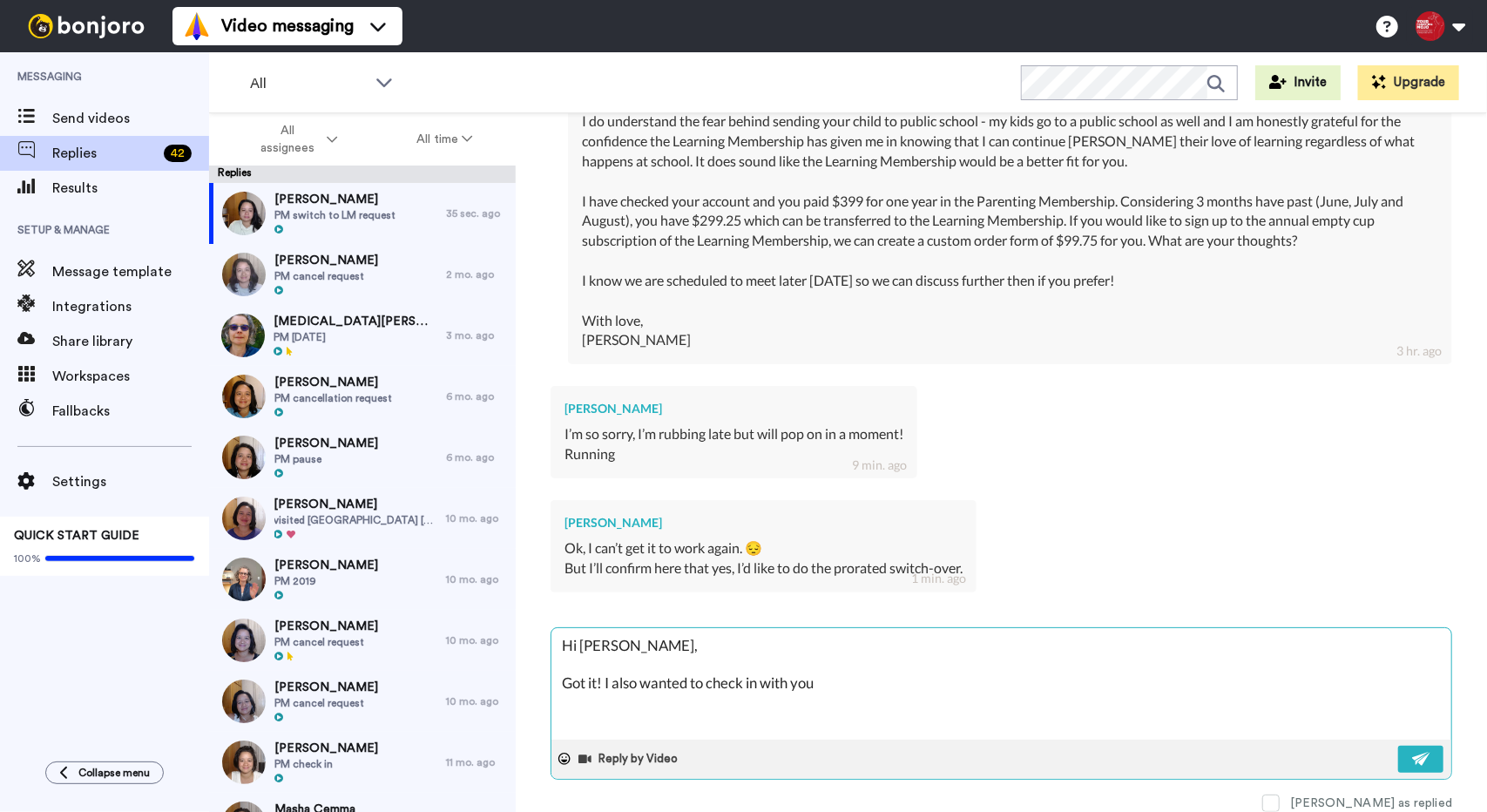
scroll to position [1068, 0]
click at [978, 697] on textarea "Hi [PERSON_NAME], Got it! I also wanted to check in with you" at bounding box center [1001, 685] width 900 height 111
type textarea "x"
type textarea "Hi [PERSON_NAME], Got it! I also wanted to check in with you w"
type textarea "x"
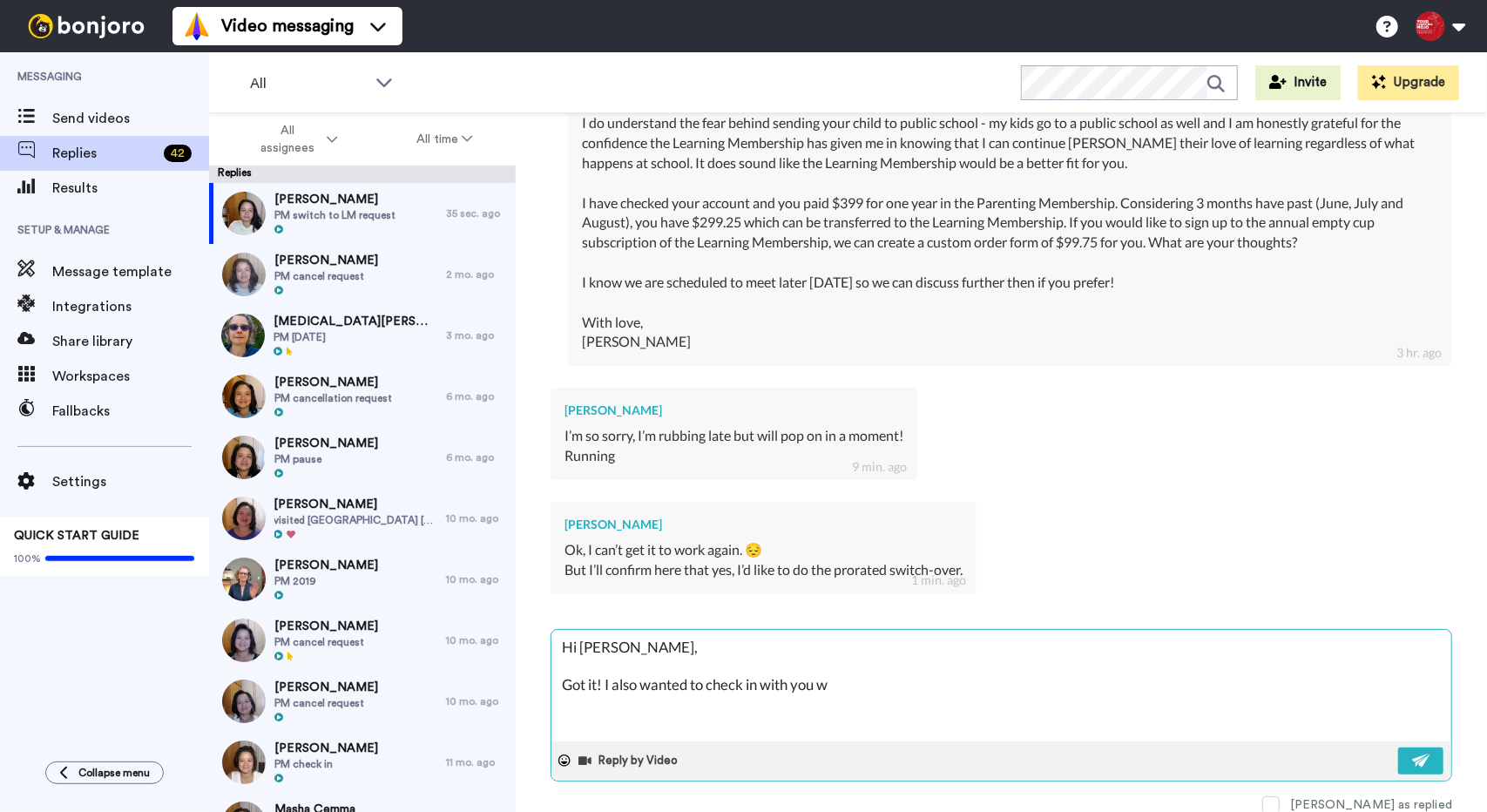
type textarea "Hi [PERSON_NAME], Got it! I also wanted to check in with you wh"
type textarea "x"
type textarea "Hi [PERSON_NAME], Got it! I also wanted to check in with you whe"
type textarea "x"
type textarea "Hi [PERSON_NAME], Got it! I also wanted to check in with you when"
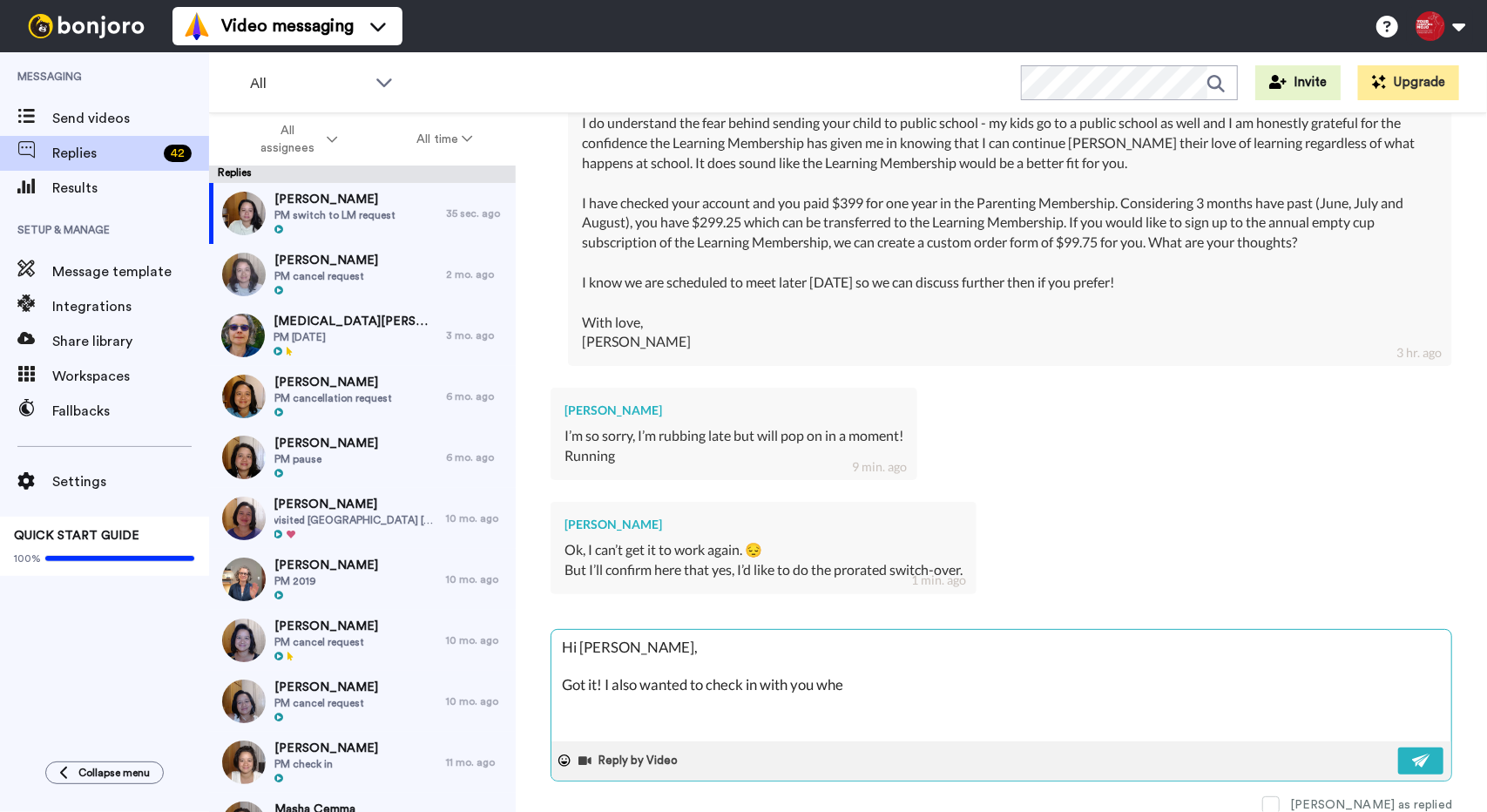
type textarea "x"
type textarea "Hi [PERSON_NAME], Got it! I also wanted to check in with you when"
type textarea "x"
type textarea "Hi [PERSON_NAME], Got it! I also wanted to check in with you when i"
type textarea "x"
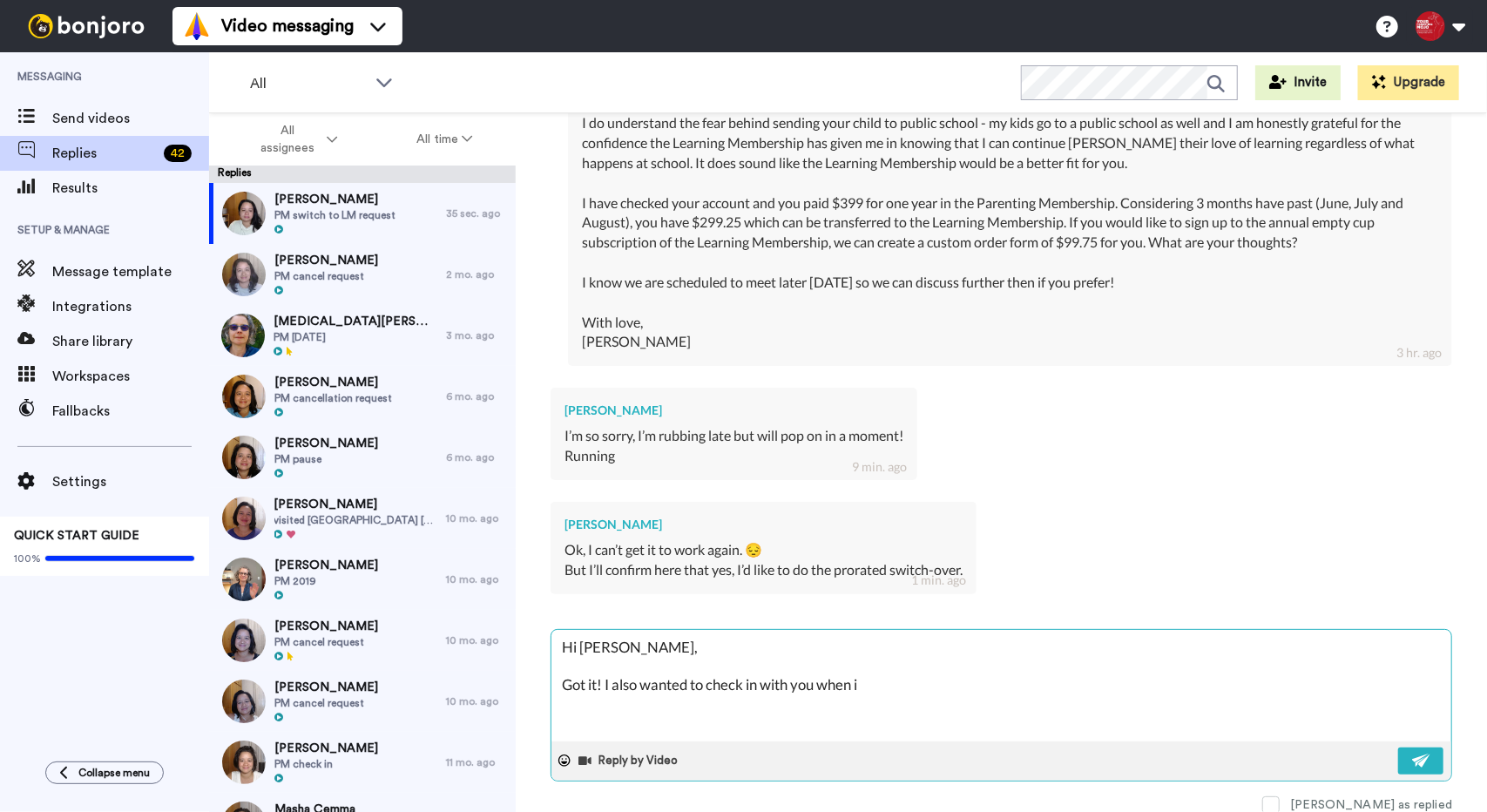
type textarea "Hi [PERSON_NAME], Got it! I also wanted to check in with you when it"
type textarea "x"
type textarea "Hi [PERSON_NAME], Got it! I also wanted to check in with you when it"
type textarea "x"
type textarea "Hi [PERSON_NAME], Got it! I also wanted to check in with you when it c"
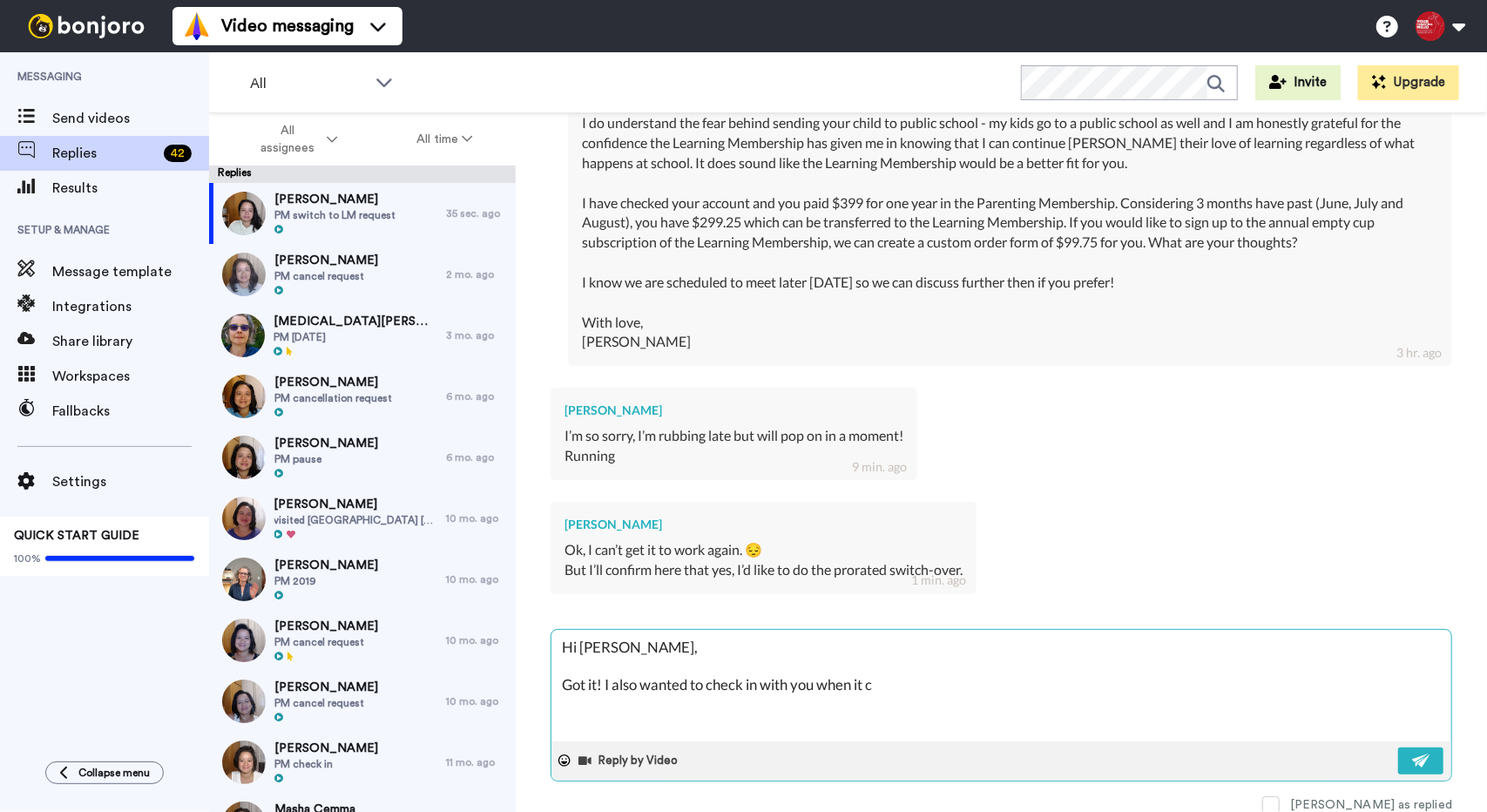
type textarea "x"
type textarea "Hi [PERSON_NAME], Got it! I also wanted to check in with you when it co"
type textarea "x"
type textarea "Hi [PERSON_NAME], Got it! I also wanted to check in with you when it com"
type textarea "x"
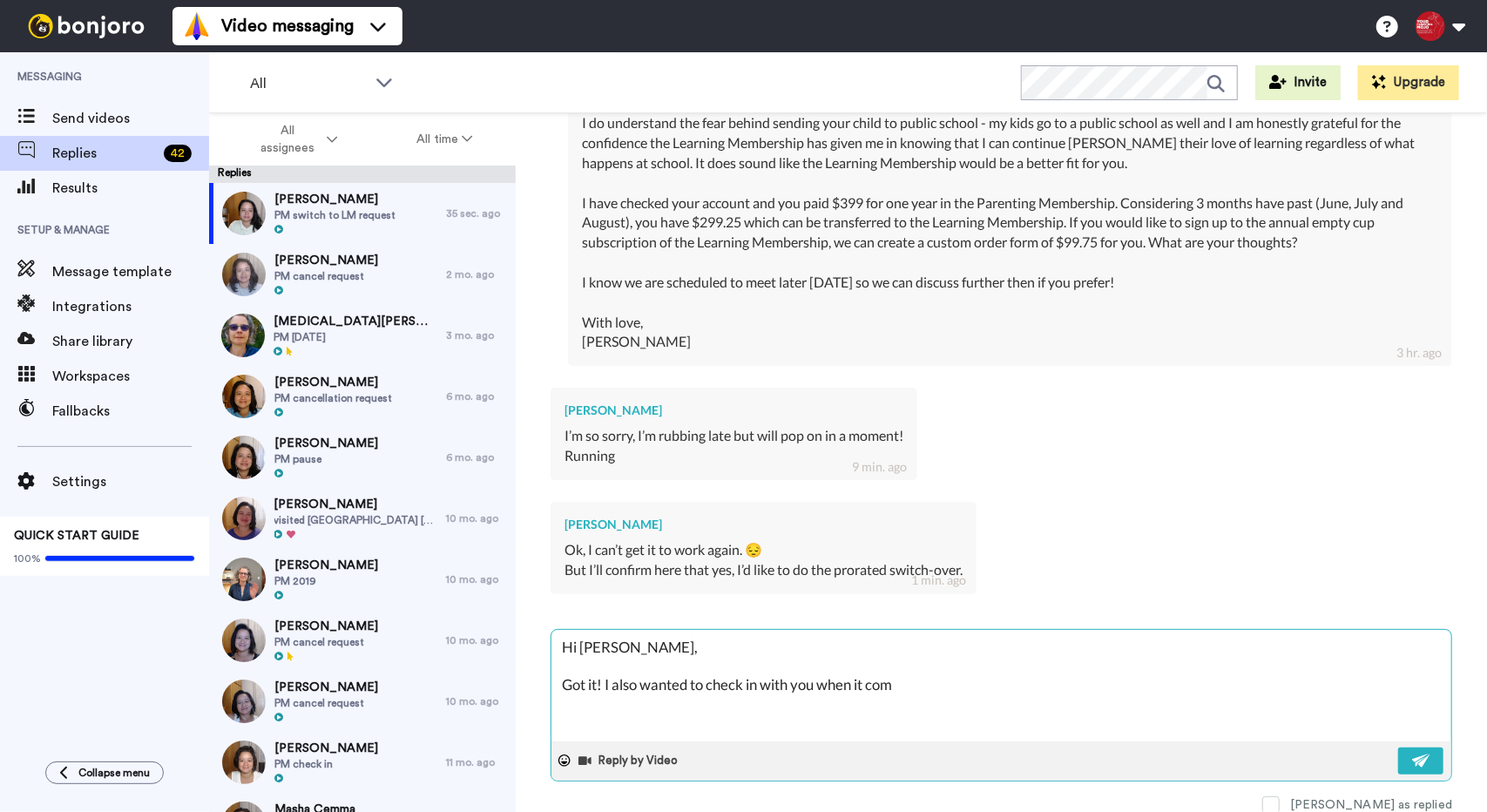
type textarea "Hi [PERSON_NAME], Got it! I also wanted to check in with you when it come"
type textarea "x"
type textarea "Hi [PERSON_NAME], Got it! I also wanted to check in with you when it comes"
type textarea "x"
type textarea "Hi [PERSON_NAME], Got it! I also wanted to check in with you when it comes"
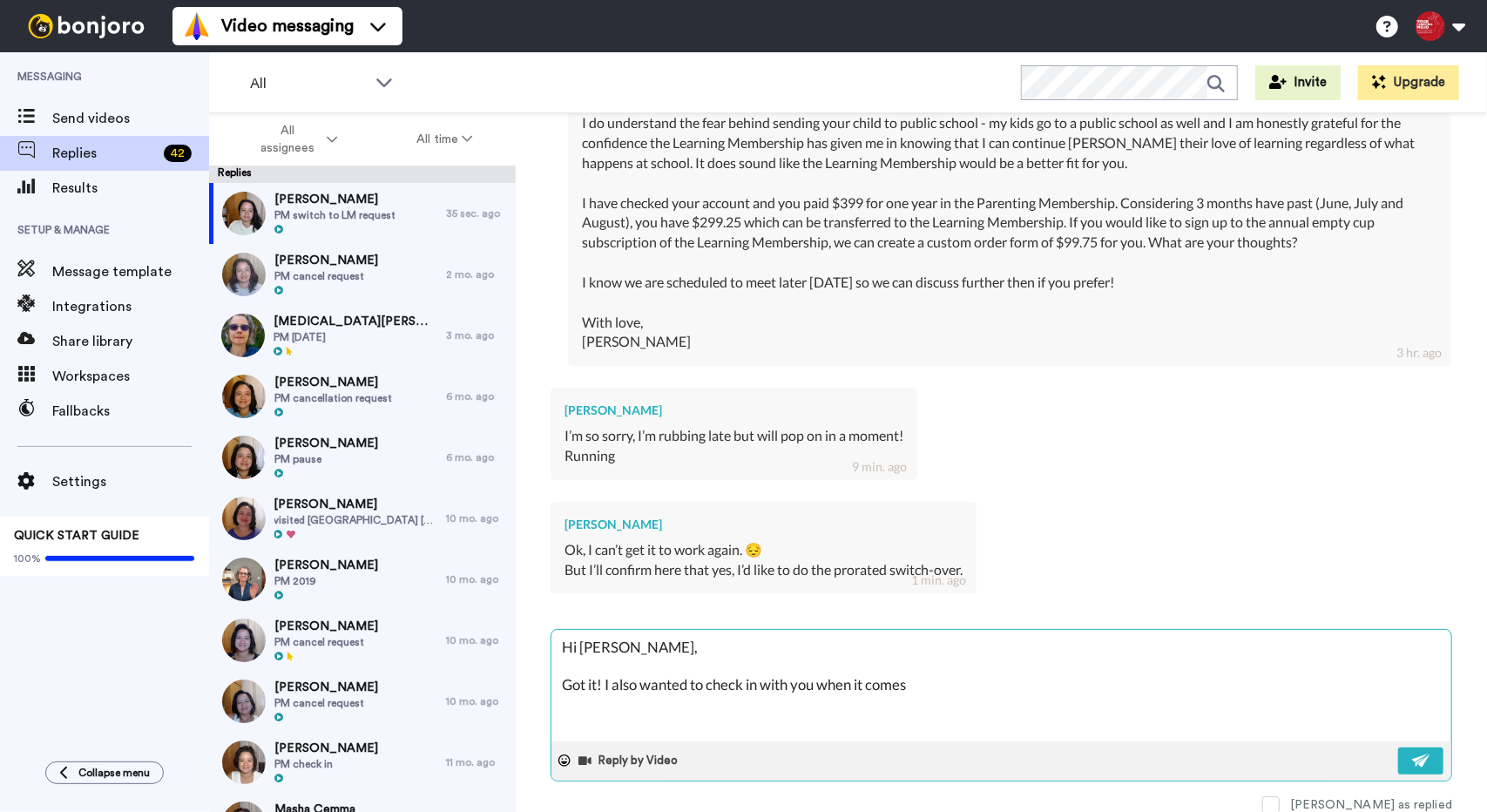
type textarea "x"
type textarea "Hi [PERSON_NAME], Got it! I also wanted to check in with you when it comes t"
type textarea "x"
type textarea "Hi [PERSON_NAME], Got it! I also wanted to check in with you when it comes to"
type textarea "x"
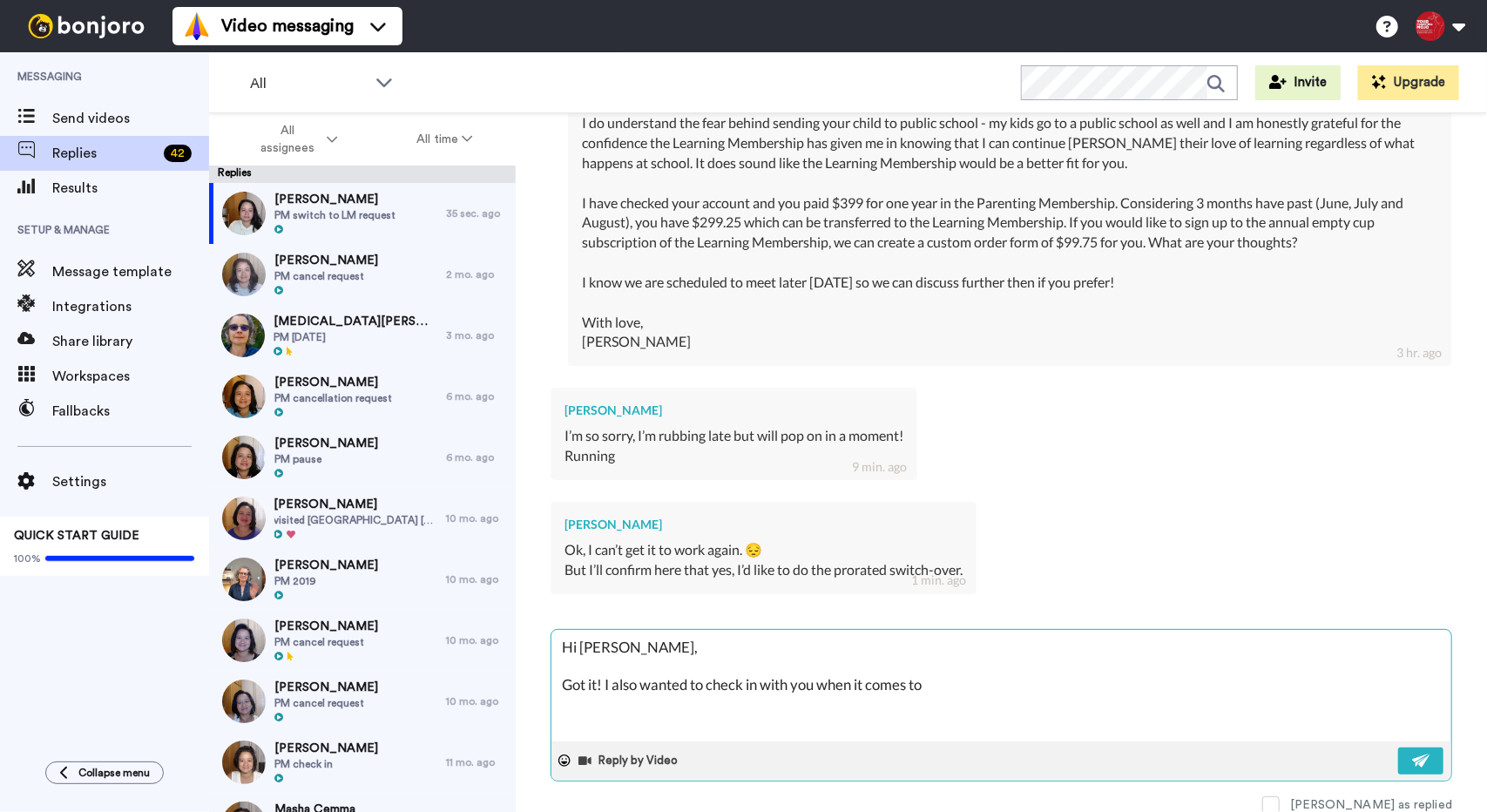
type textarea "Hi [PERSON_NAME], Got it! I also wanted to check in with you when it comes to"
type textarea "x"
type textarea "Hi [PERSON_NAME], Got it! I also wanted to check in with you when it comes to y"
type textarea "x"
type textarea "Hi [PERSON_NAME], Got it! I also wanted to check in with you when it comes to yo"
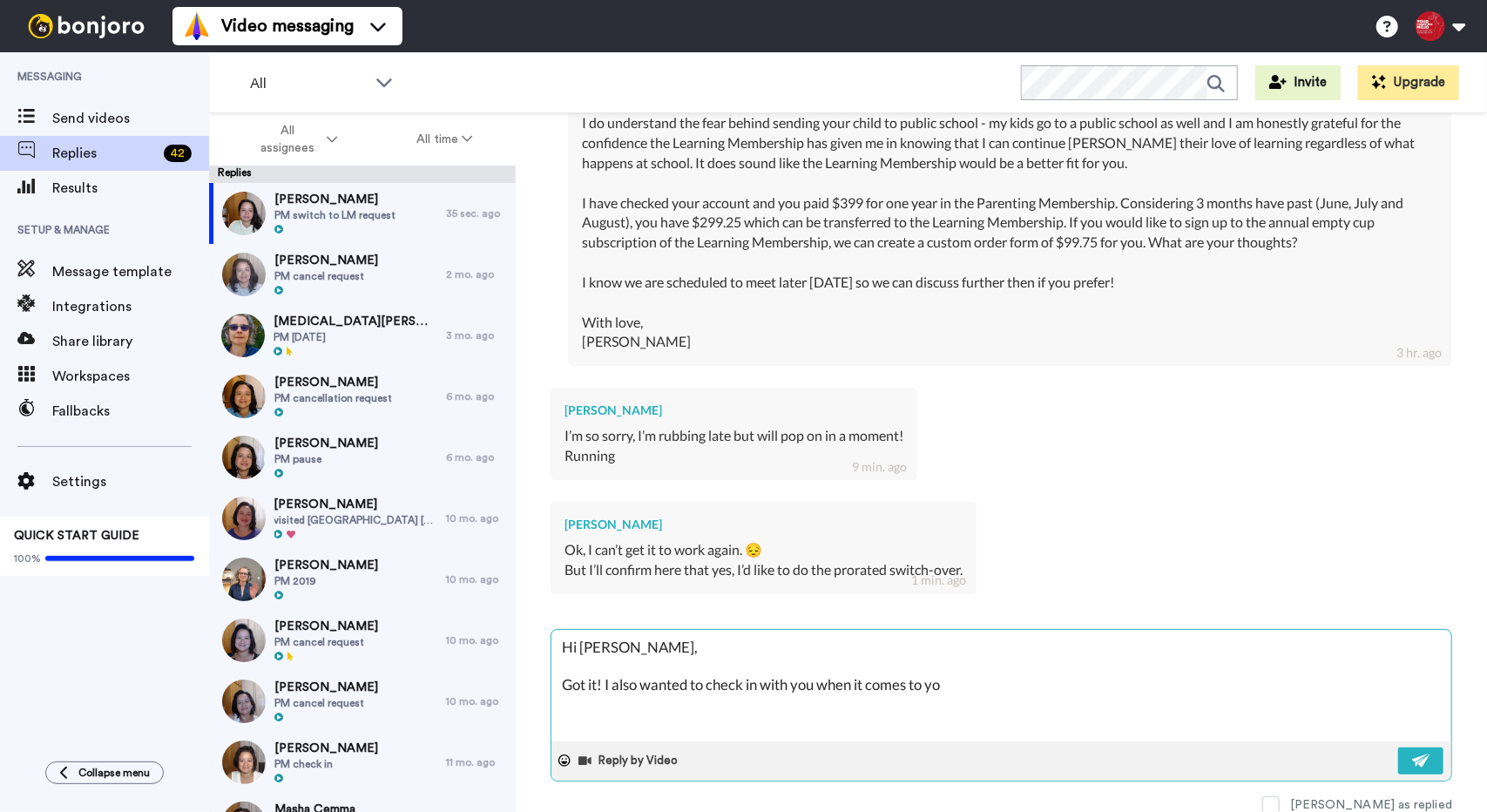
type textarea "x"
type textarea "Hi [PERSON_NAME], Got it! I also wanted to check in with you when it comes to y…"
type textarea "x"
type textarea "Hi [PERSON_NAME], Got it! I also wanted to check in with you when it comes to y…"
type textarea "x"
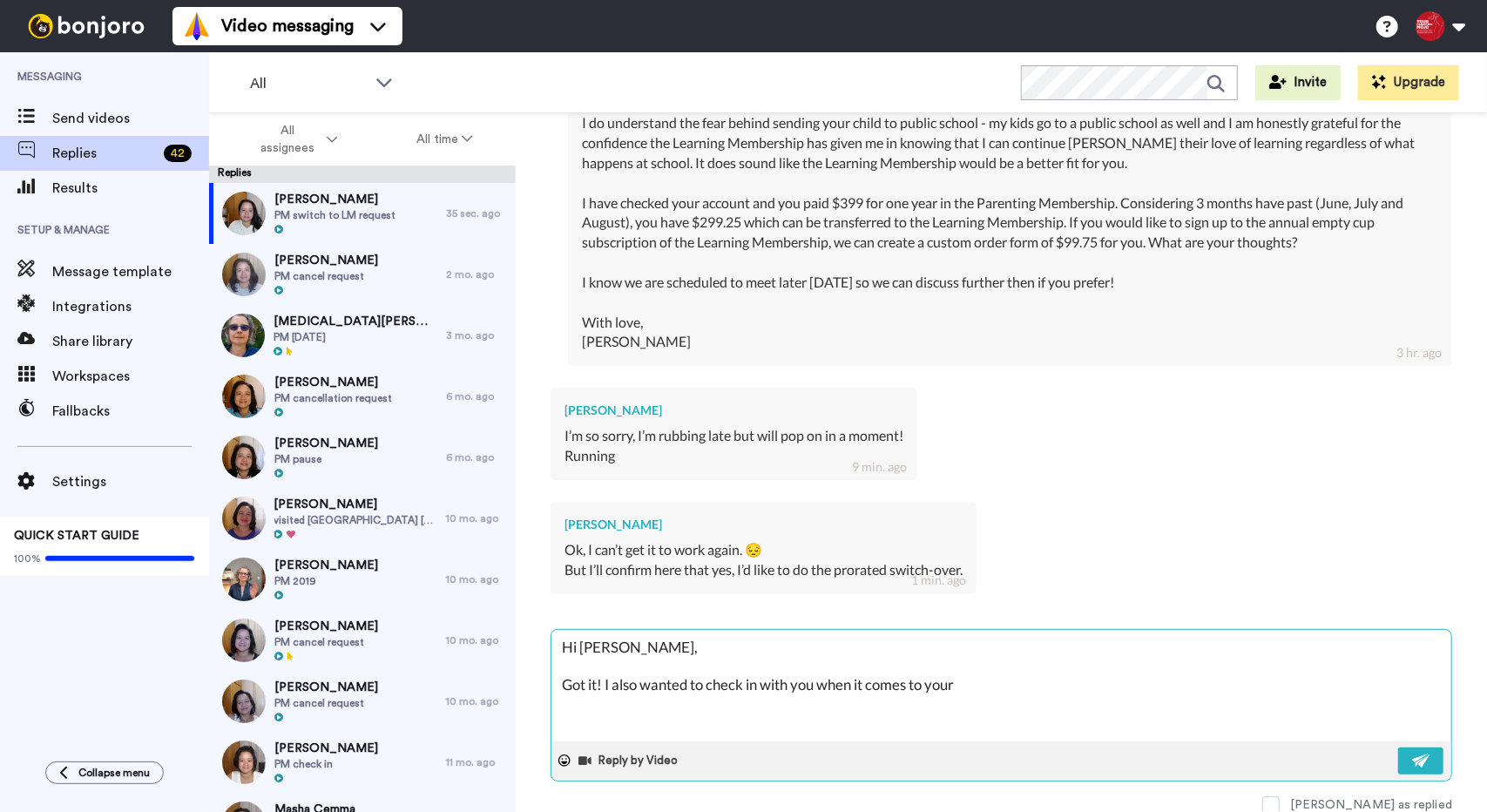
type textarea "Hi [PERSON_NAME], Got it! I also wanted to check in with you when it comes to y…"
type textarea "x"
type textarea "Hi [PERSON_NAME], Got it! I also wanted to check in with you when it comes to y…"
type textarea "x"
type textarea "Hi [PERSON_NAME], Got it! I also wanted to check in with you when it comes to y…"
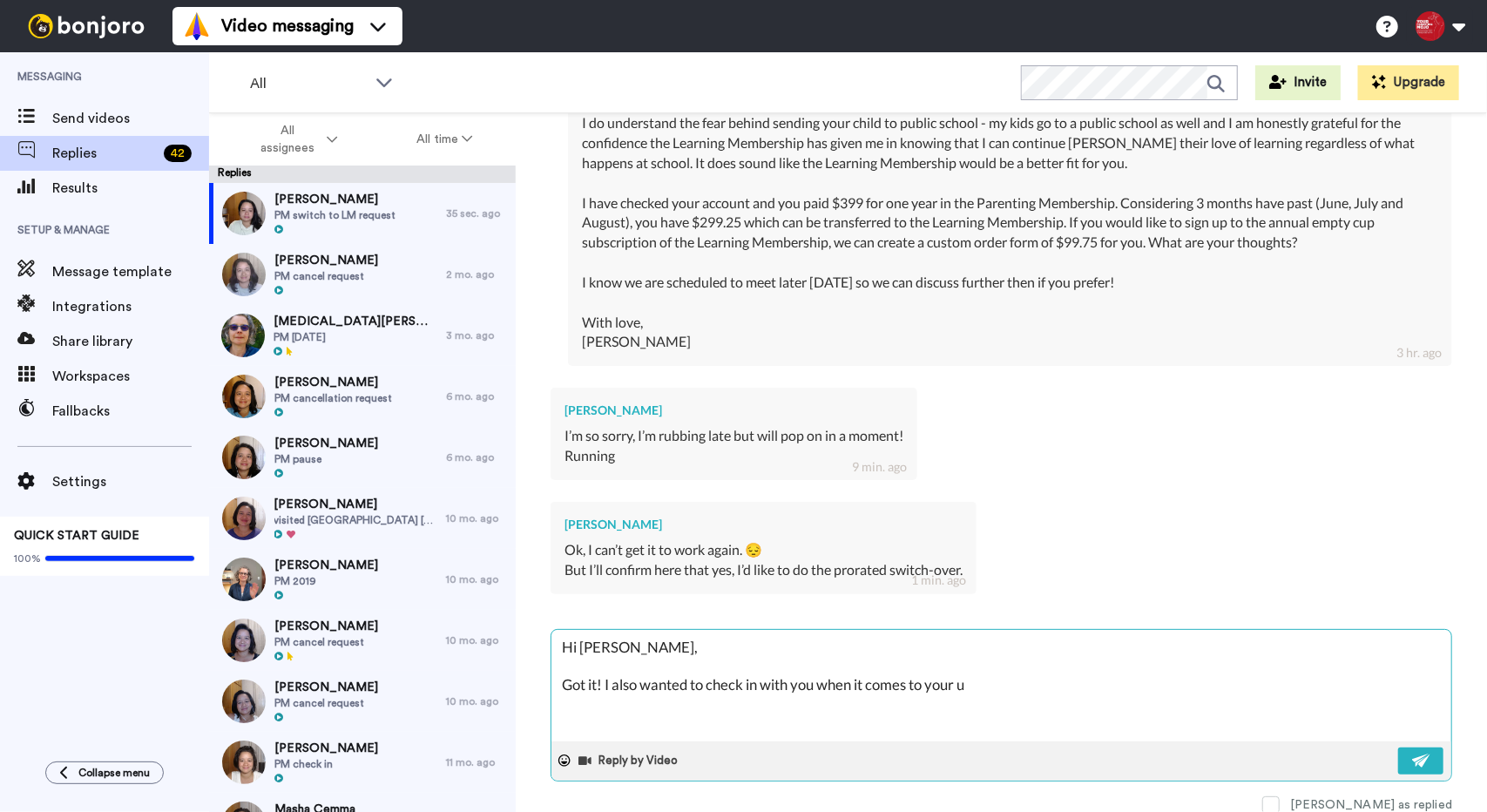
type textarea "x"
type textarea "Hi [PERSON_NAME], Got it! I also wanted to check in with you when it comes to y…"
type textarea "x"
type textarea "Hi [PERSON_NAME], Got it! I also wanted to check in with you when it comes to y…"
type textarea "x"
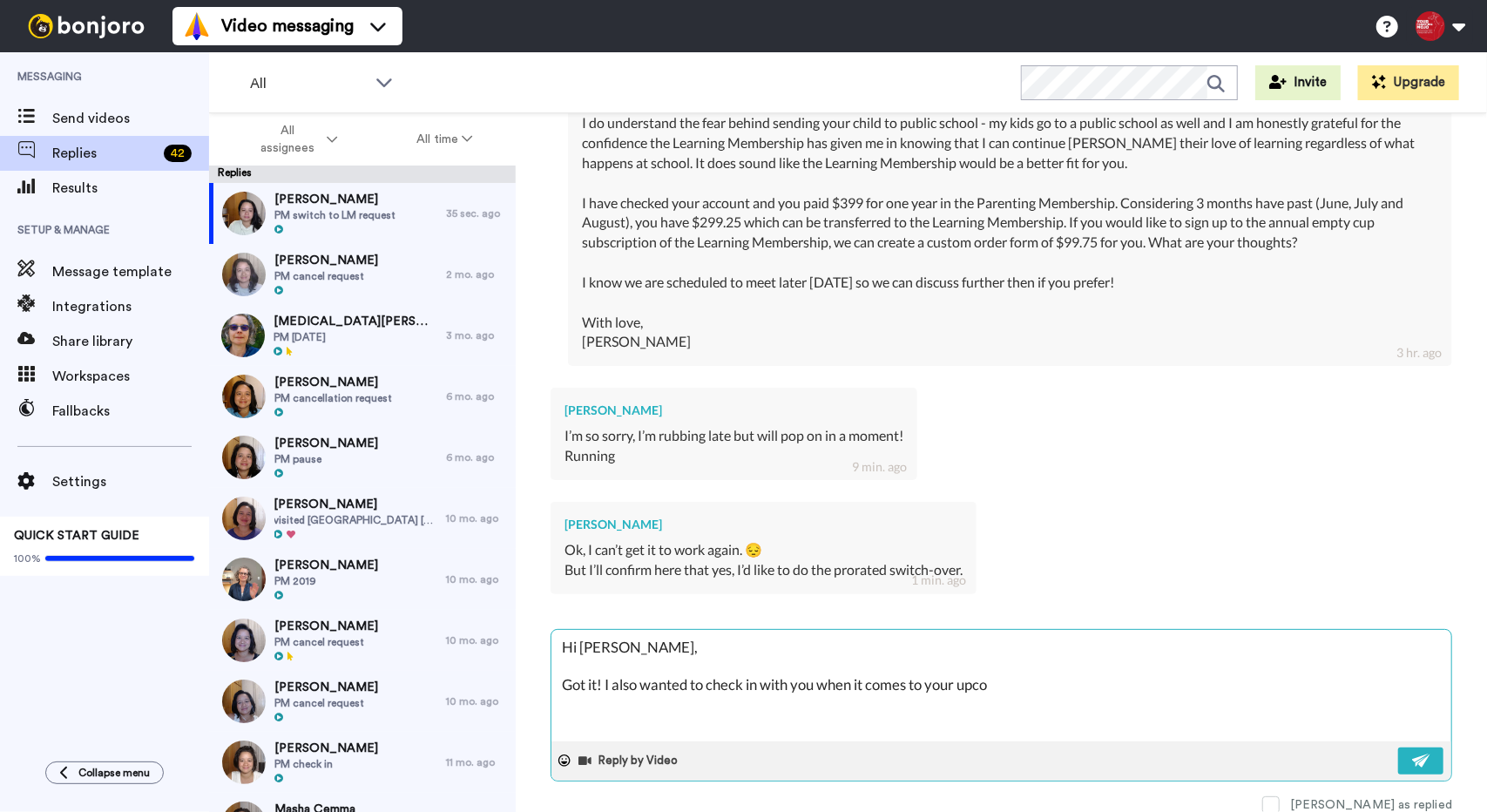
type textarea "Hi [PERSON_NAME], Got it! I also wanted to check in with you when it comes to y…"
type textarea "x"
type textarea "Hi [PERSON_NAME], Got it! I also wanted to check in with you when it comes to y…"
type textarea "x"
type textarea "Hi [PERSON_NAME], Got it! I also wanted to check in with you when it comes to y…"
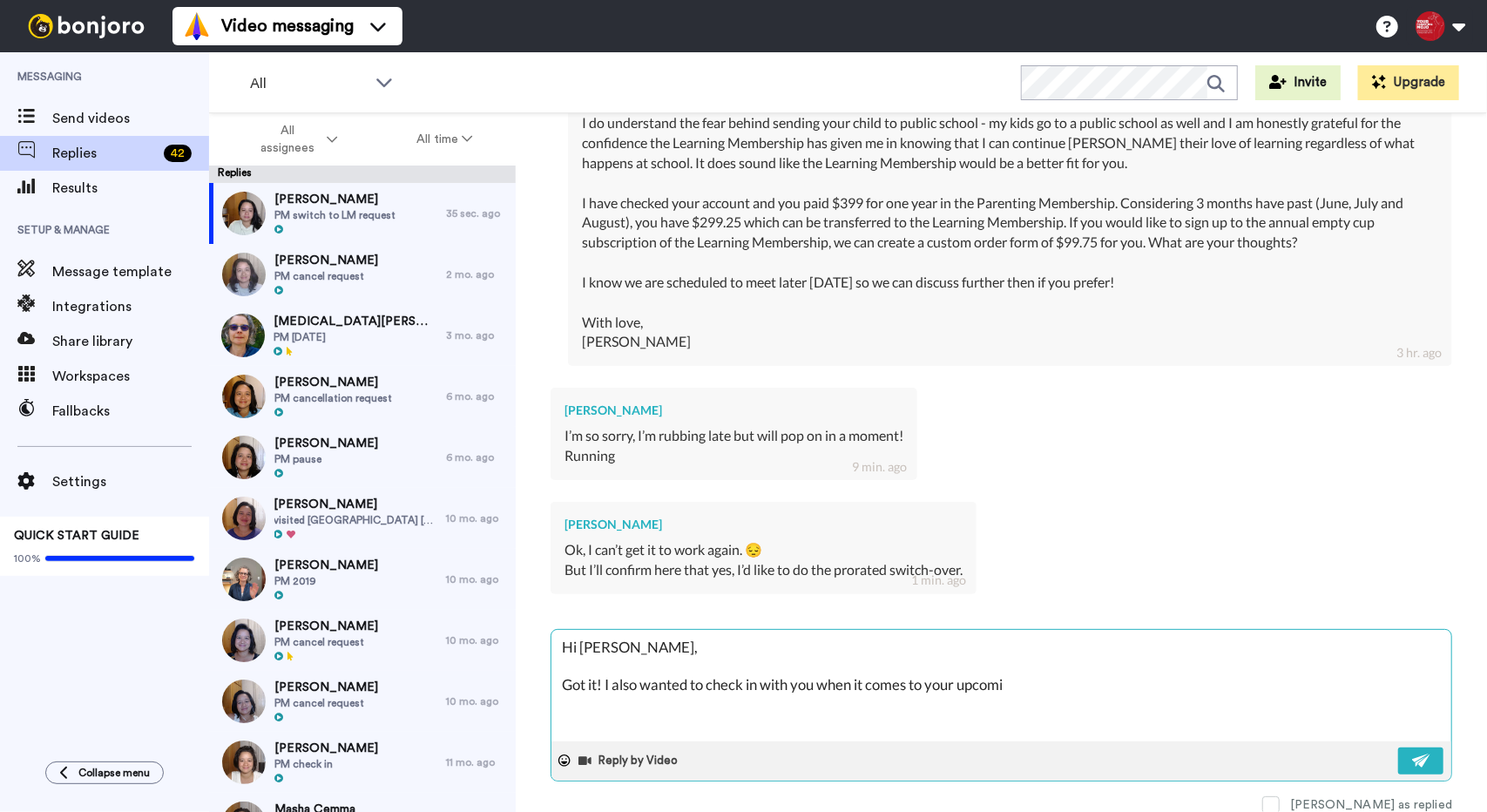
type textarea "x"
type textarea "Hi [PERSON_NAME], Got it! I also wanted to check in with you when it comes to y…"
type textarea "x"
type textarea "Hi [PERSON_NAME], Got it! I also wanted to check in with you when it comes to y…"
type textarea "x"
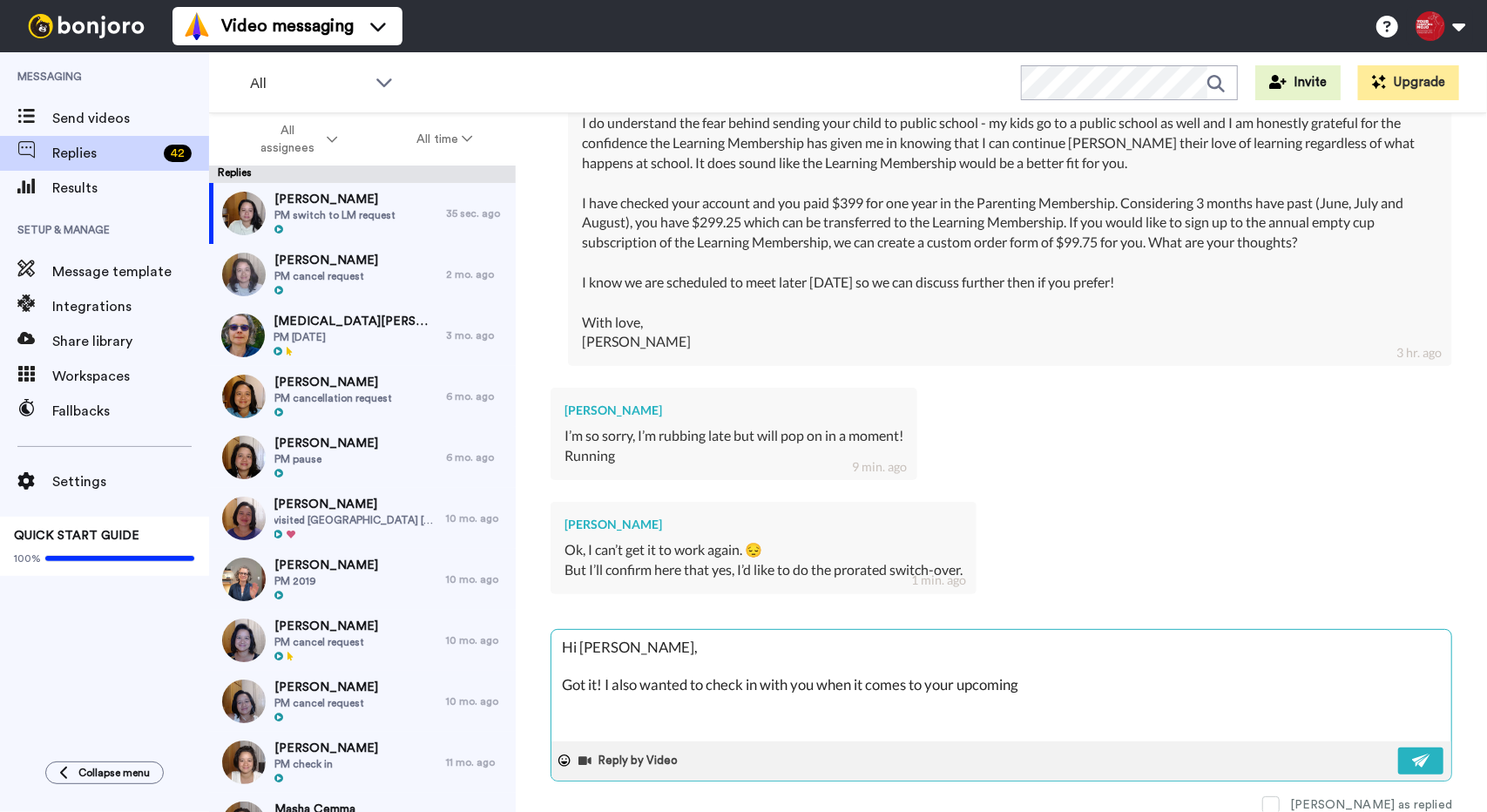
type textarea "Hi [PERSON_NAME], Got it! I also wanted to check in with you when it comes to y…"
type textarea "x"
type textarea "Hi [PERSON_NAME], Got it! I also wanted to check in with you when it comes to y…"
type textarea "x"
type textarea "Hi [PERSON_NAME], Got it! I also wanted to check in with you when it comes to y…"
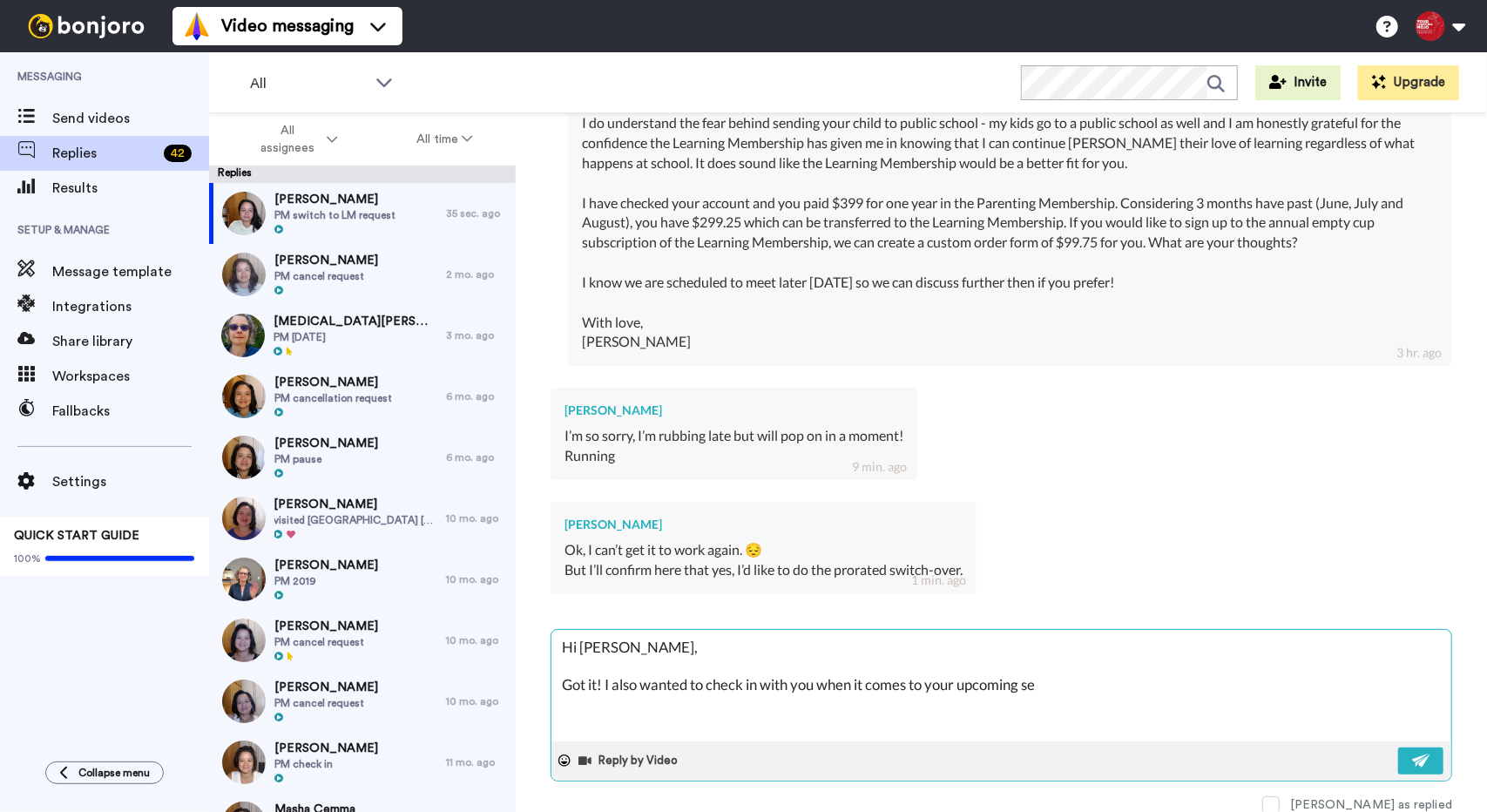
type textarea "x"
type textarea "Hi [PERSON_NAME], Got it! I also wanted to check in with you when it comes to y…"
type textarea "x"
type textarea "Hi [PERSON_NAME], Got it! I also wanted to check in with you when it comes to y…"
type textarea "x"
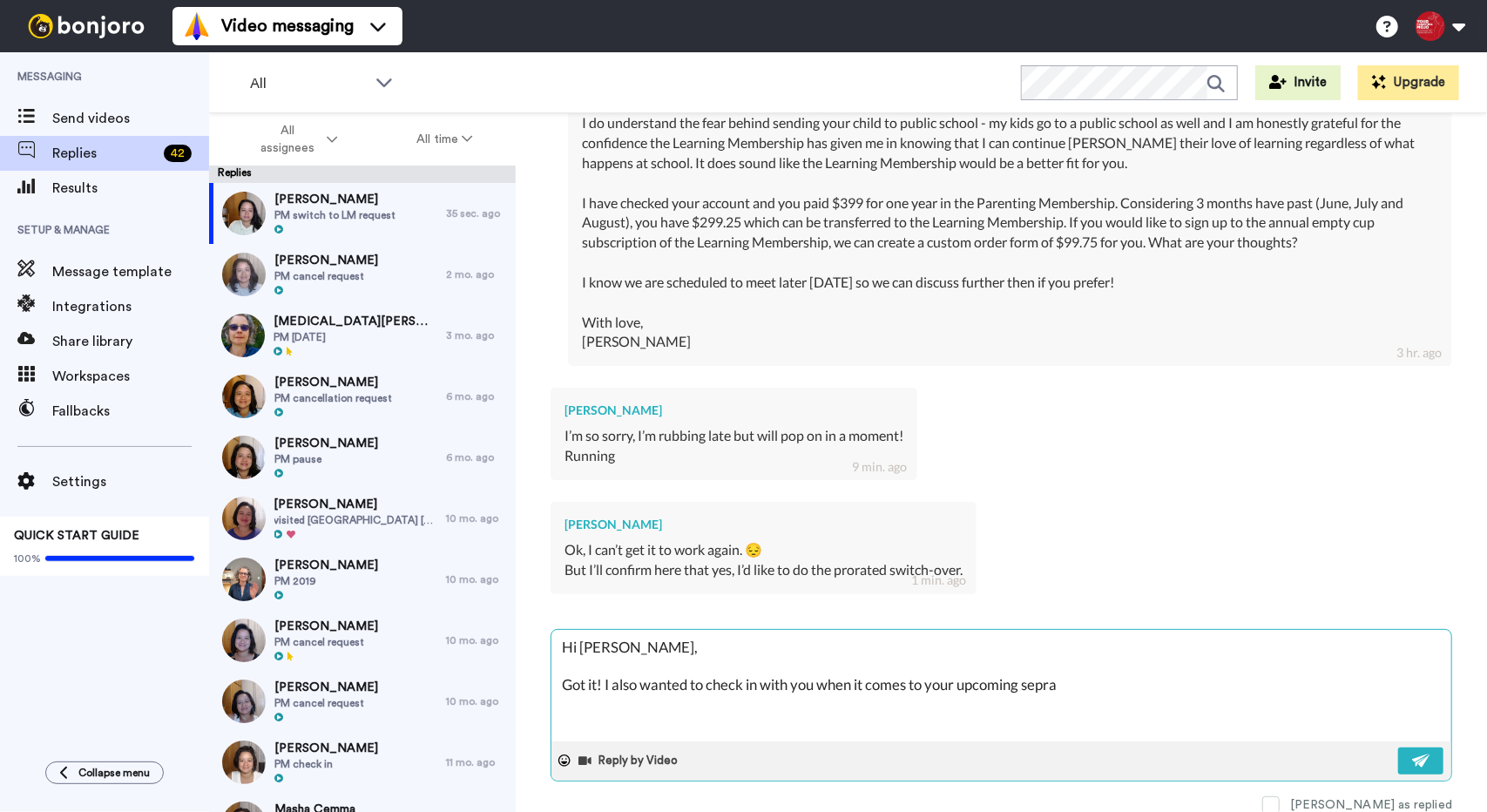
type textarea "Hi [PERSON_NAME], Got it! I also wanted to check in with you when it comes to y…"
type textarea "x"
type textarea "Hi [PERSON_NAME], Got it! I also wanted to check in with you when it comes to y…"
type textarea "x"
type textarea "Hi [PERSON_NAME], Got it! I also wanted to check in with you when it comes to y…"
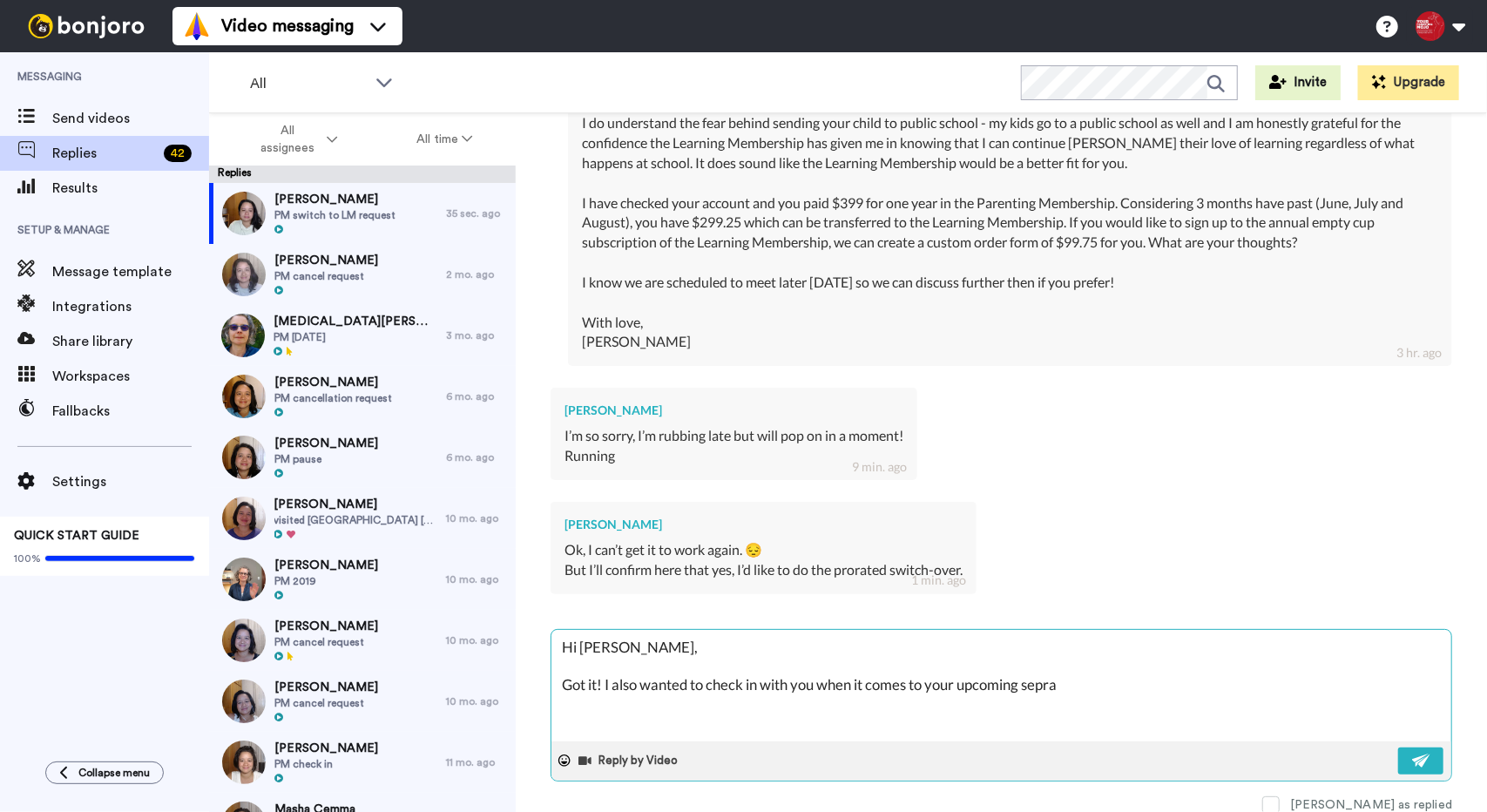
type textarea "x"
type textarea "Hi [PERSON_NAME], Got it! I also wanted to check in with you when it comes to y…"
type textarea "x"
type textarea "Hi [PERSON_NAME], Got it! I also wanted to check in with you when it comes to y…"
click at [1029, 684] on textarea "Hi [PERSON_NAME], Got it! I also wanted to check in with you when it comes to y…" at bounding box center [1001, 685] width 900 height 111
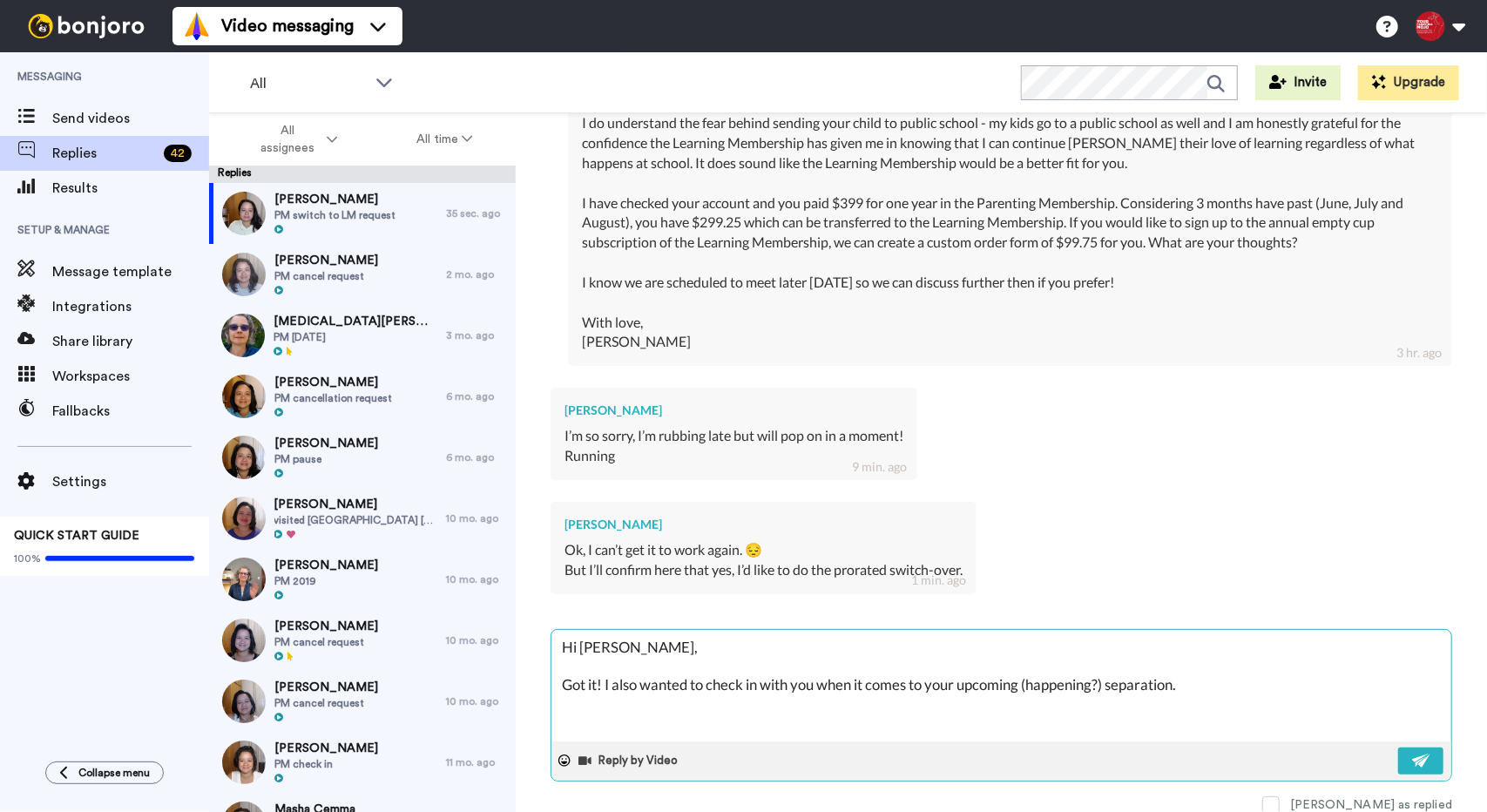
click at [1235, 685] on textarea "Hi [PERSON_NAME], Got it! I also wanted to check in with you when it comes to y…" at bounding box center [1001, 685] width 900 height 111
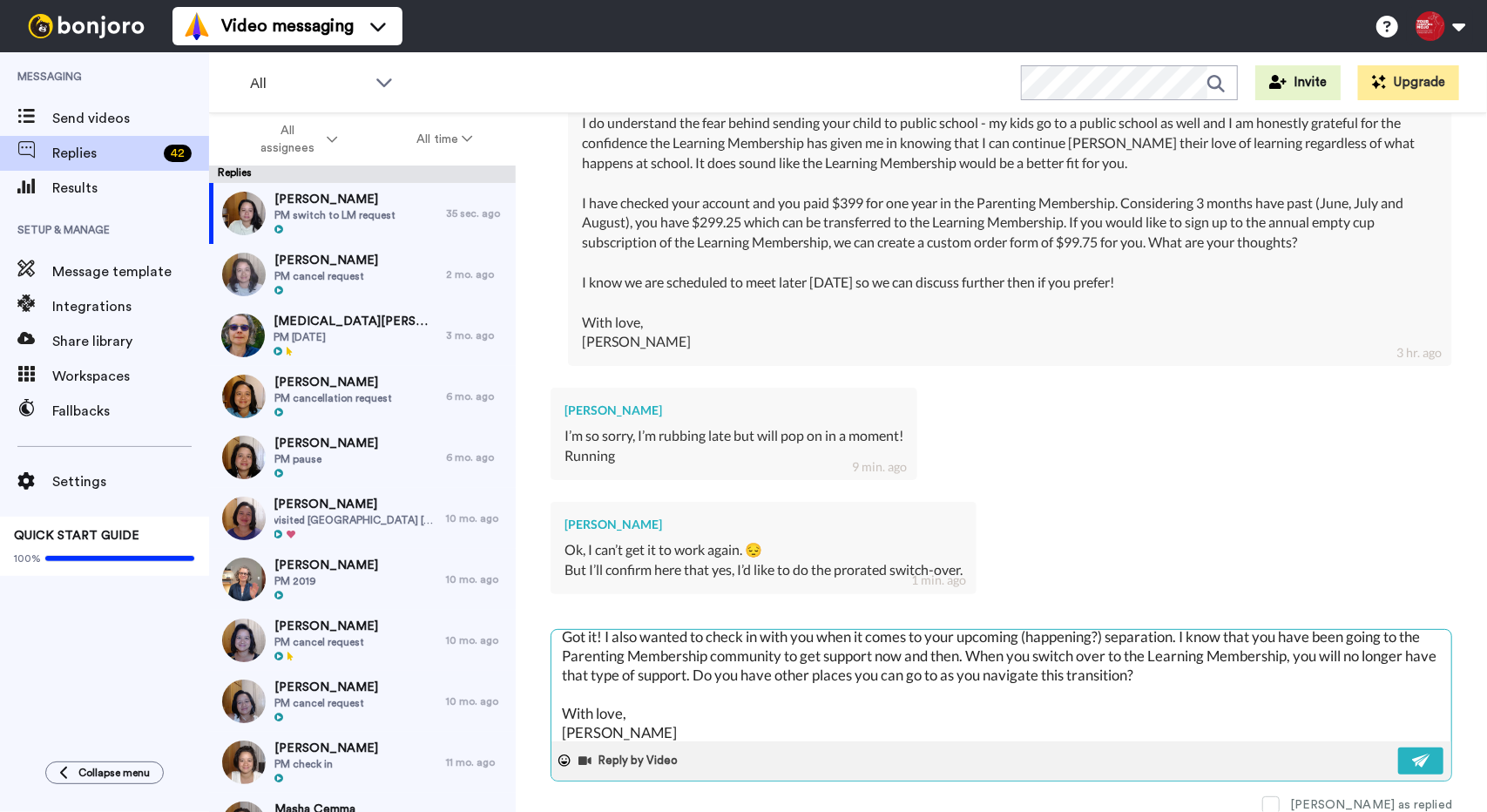
scroll to position [66, 0]
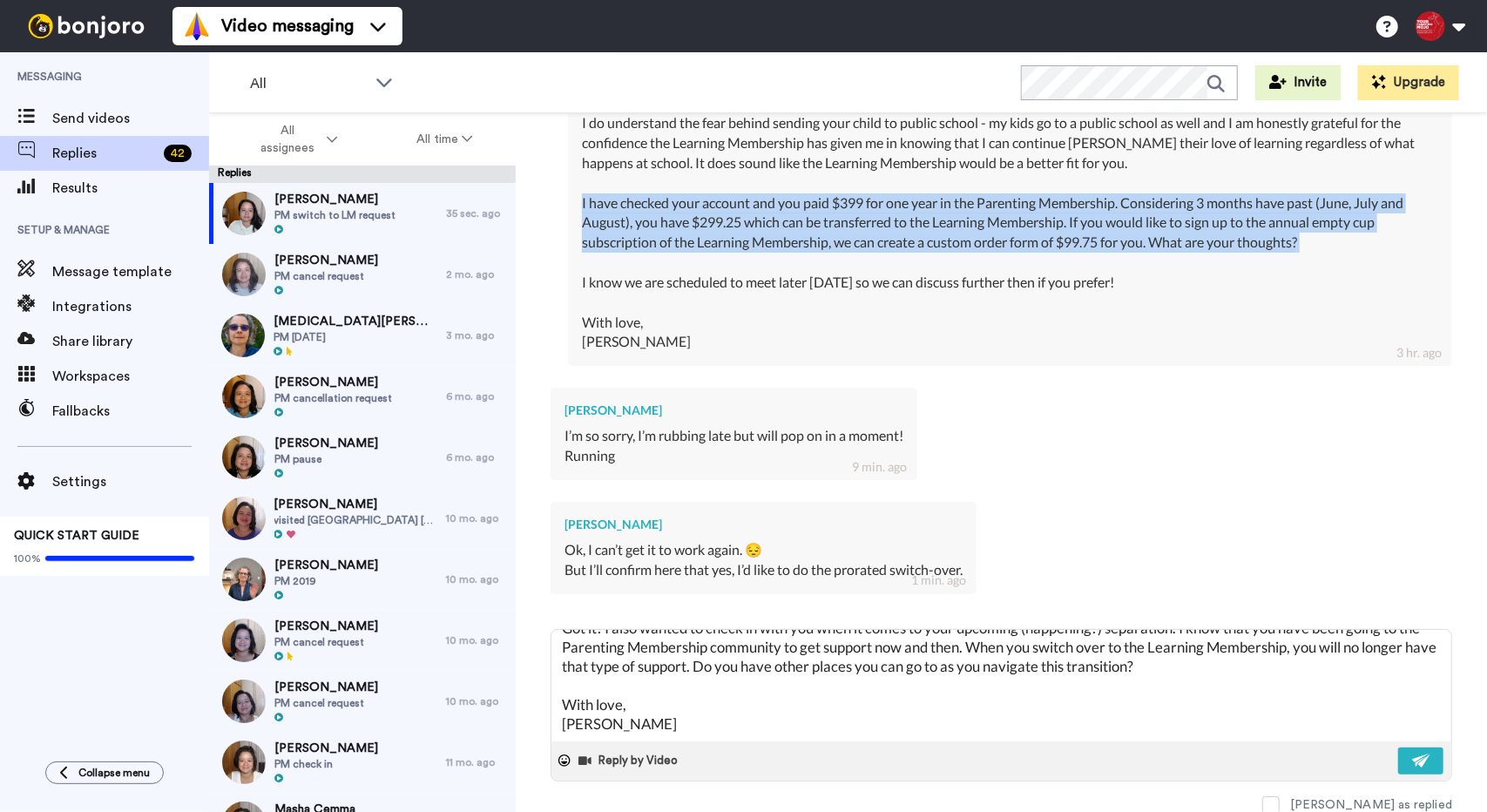
drag, startPoint x: 582, startPoint y: 201, endPoint x: 1161, endPoint y: 258, distance: 581.8
click at [1161, 258] on div "Hi [PERSON_NAME], Thank you so much for taking the time to clarify how your con…" at bounding box center [1010, 183] width 856 height 338
click at [1157, 246] on div "Hi [PERSON_NAME], Thank you so much for taking the time to clarify how your con…" at bounding box center [1010, 183] width 856 height 338
copy div "I have checked your account and you paid $399 for one year in the Parenting Mem…"
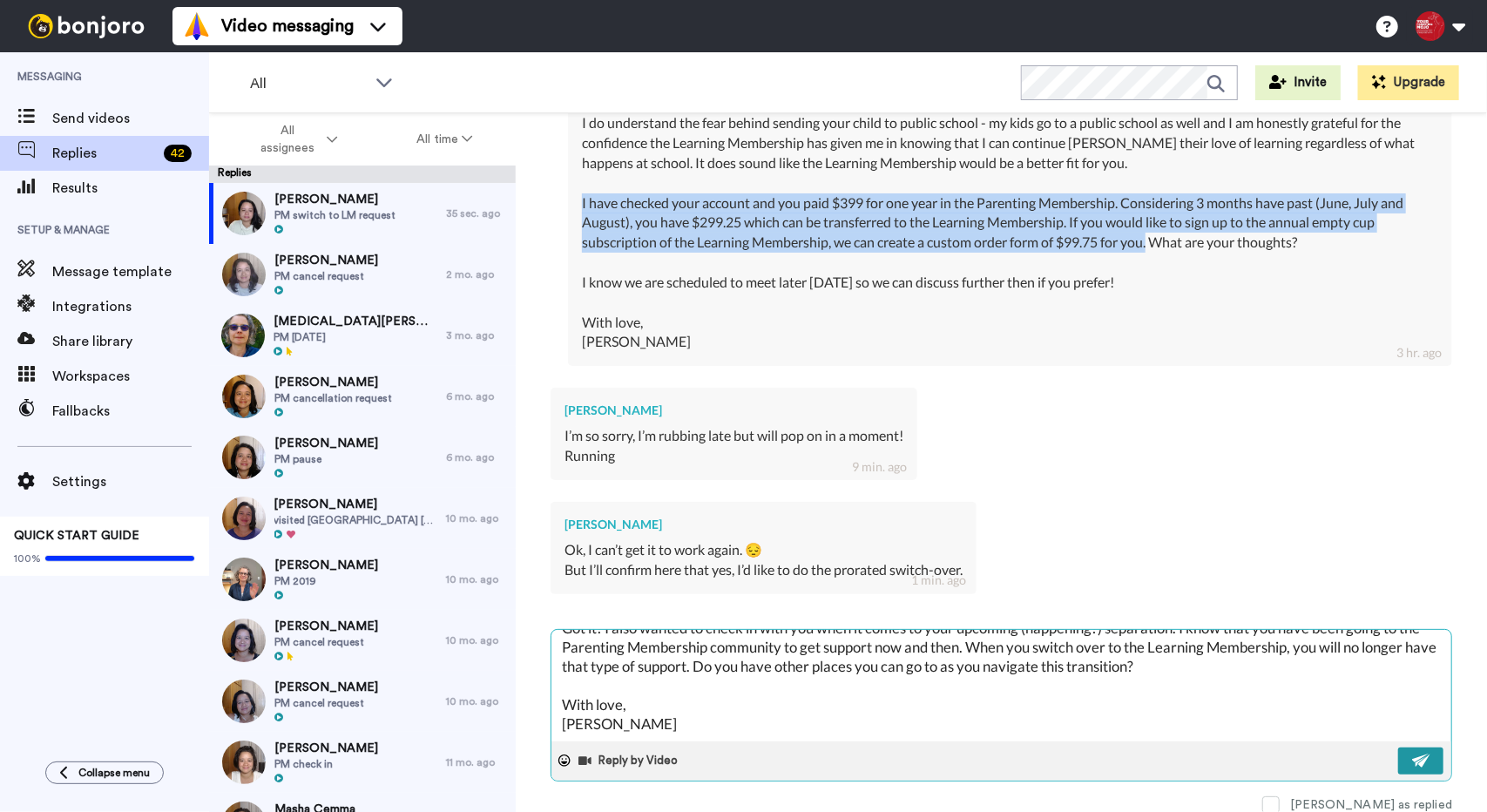
scroll to position [75, 0]
click at [1413, 757] on img at bounding box center [1422, 760] width 19 height 14
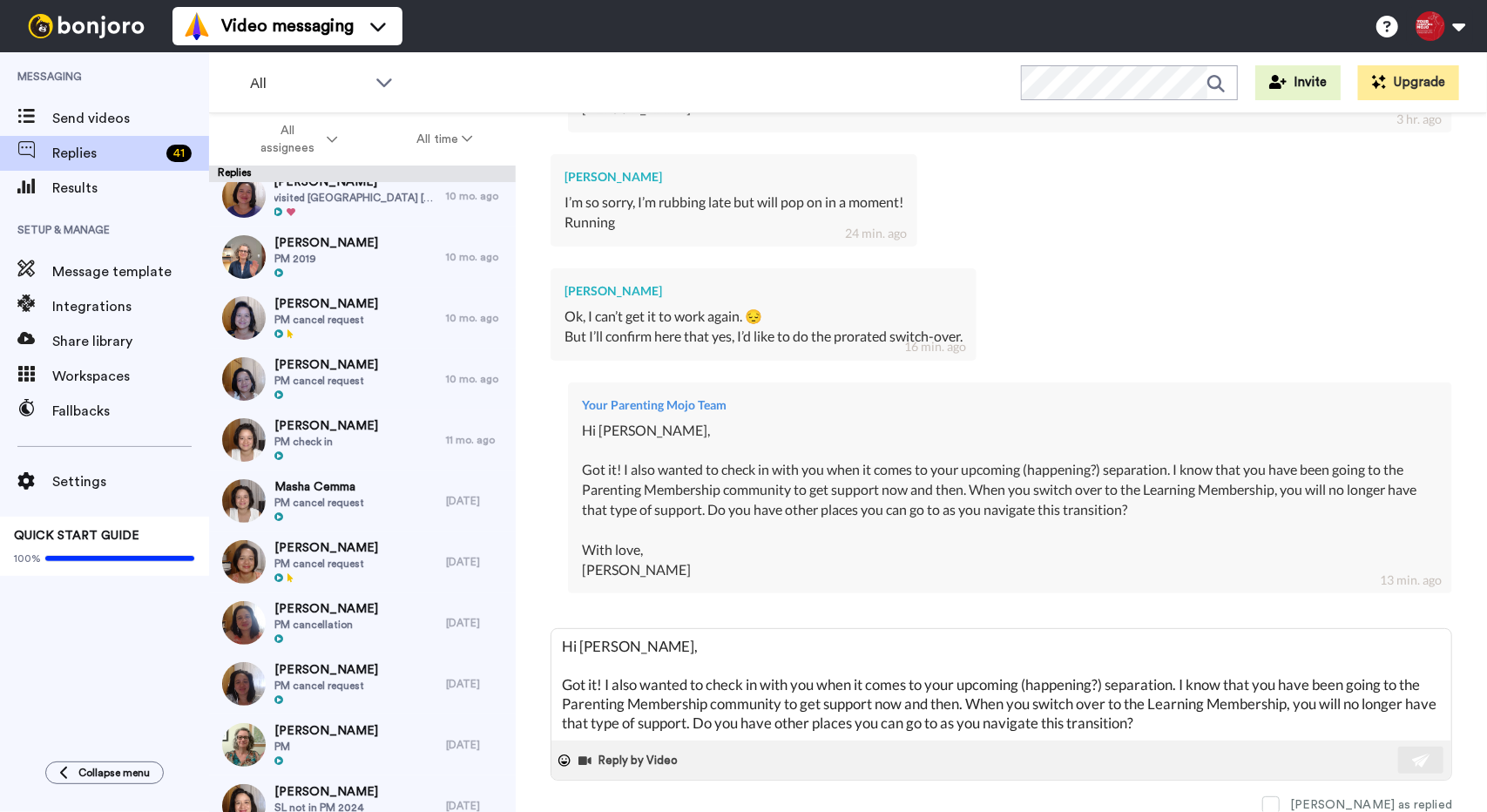
scroll to position [200, 0]
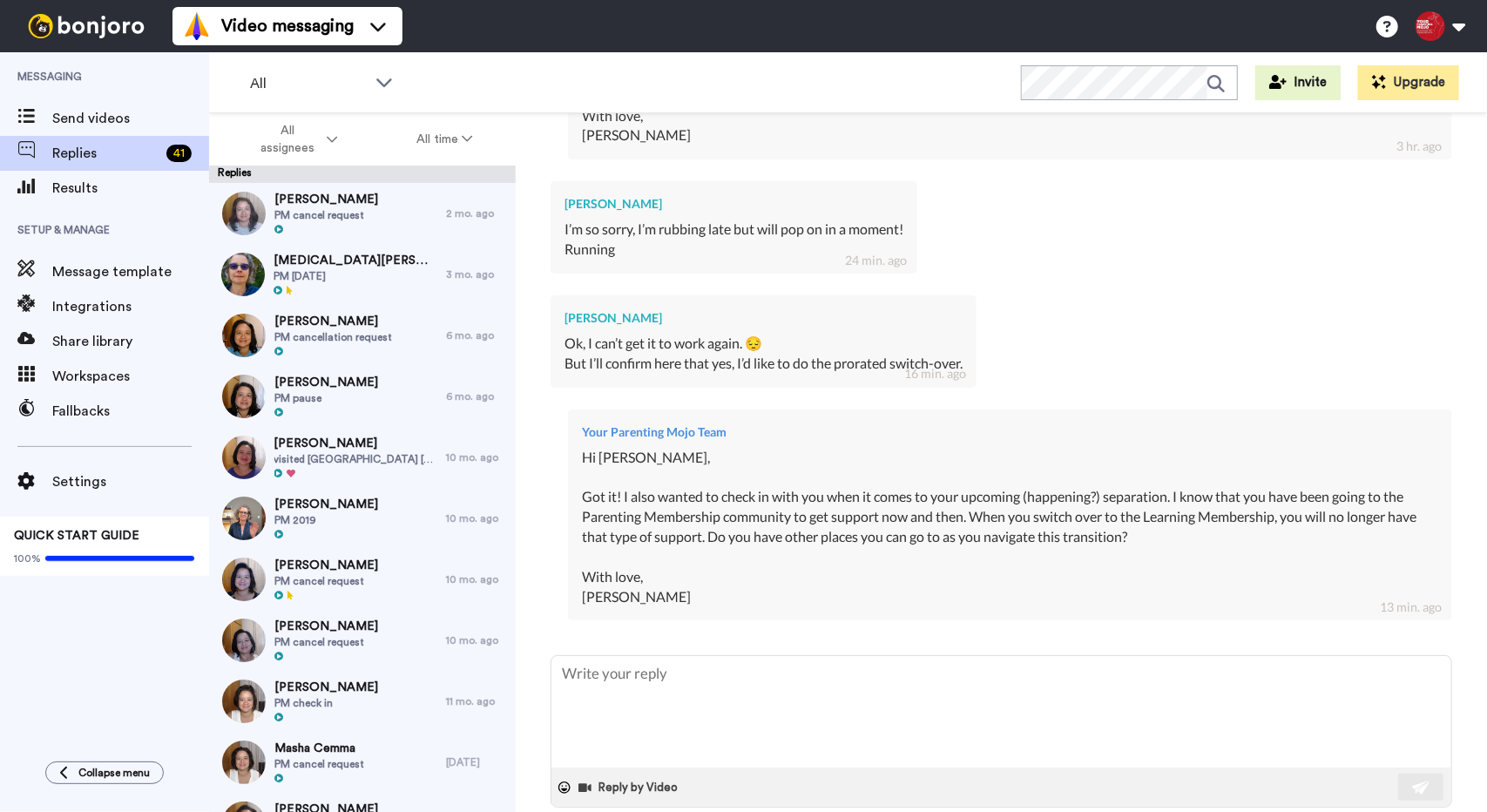
scroll to position [1302, 0]
